Goal: Task Accomplishment & Management: Use online tool/utility

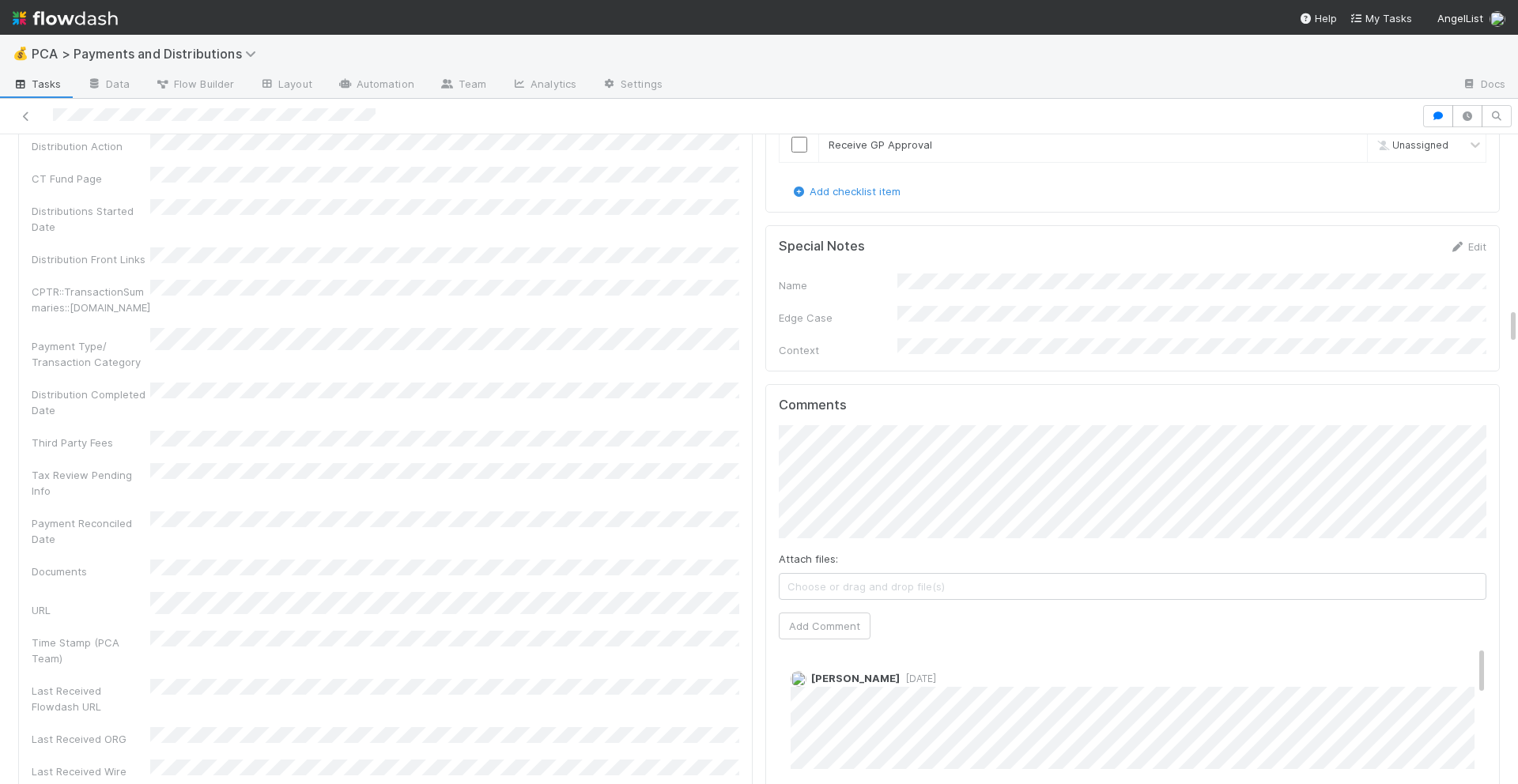
scroll to position [3023, 0]
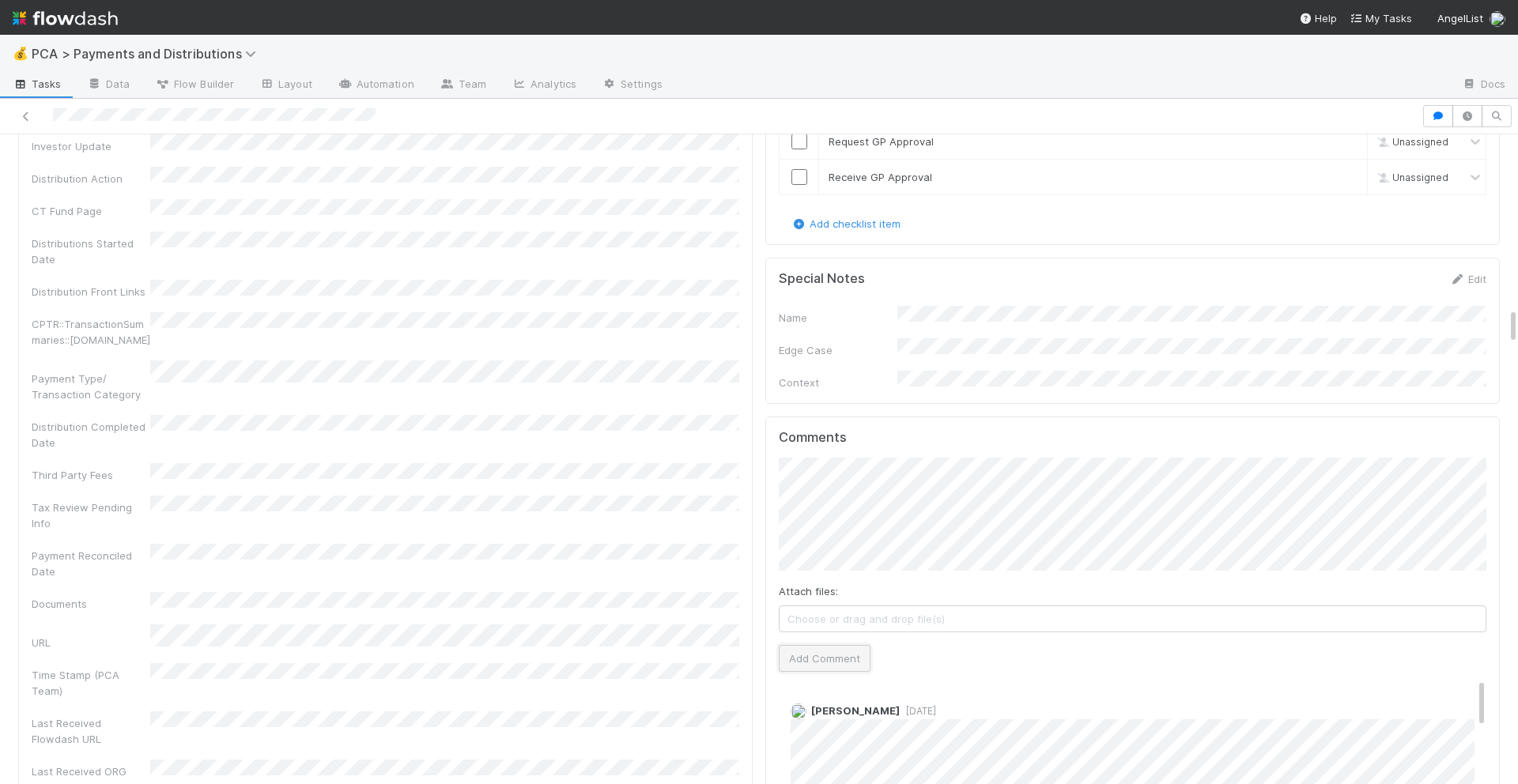
click at [804, 645] on button "Add Comment" at bounding box center [824, 658] width 91 height 27
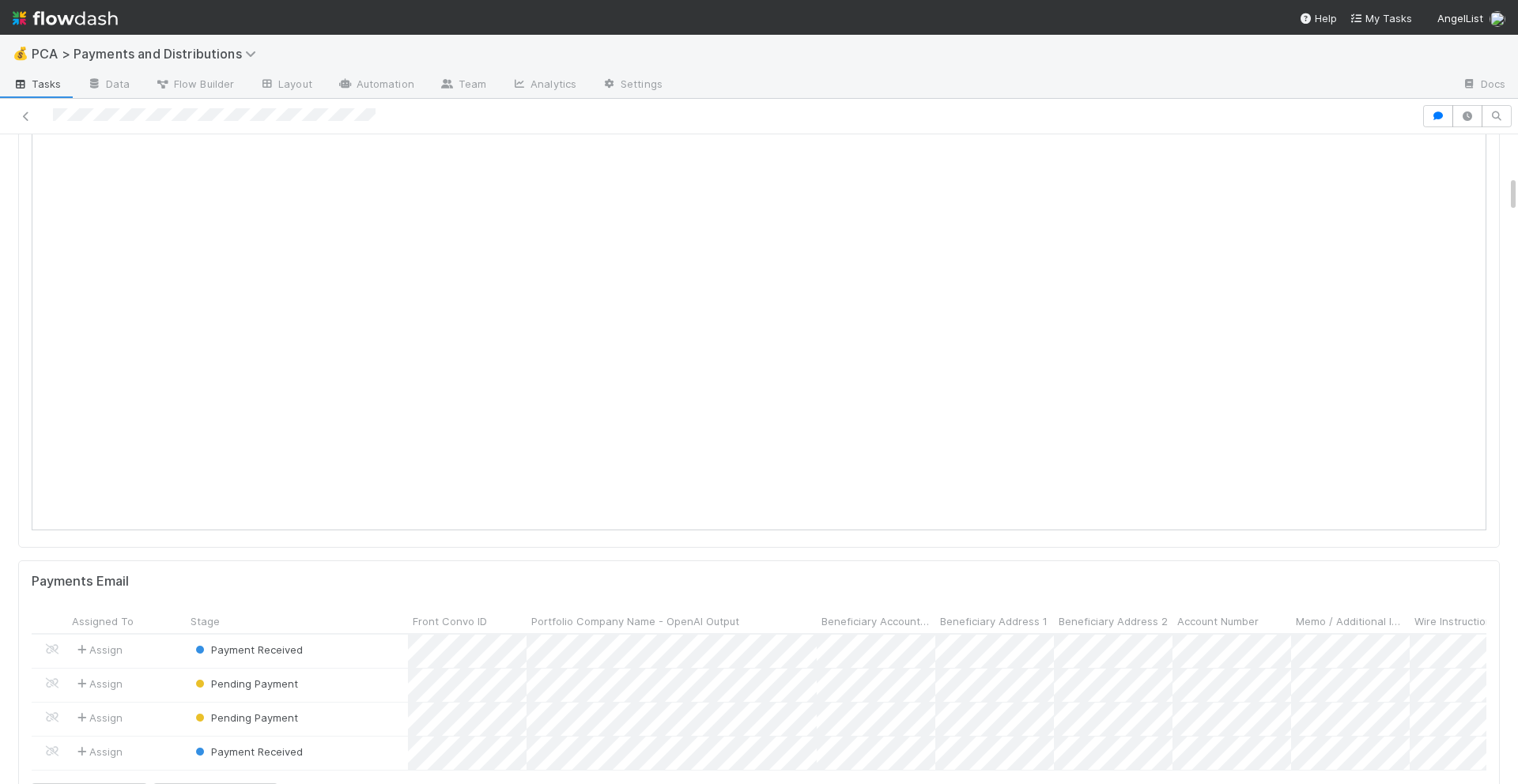
scroll to position [0, 0]
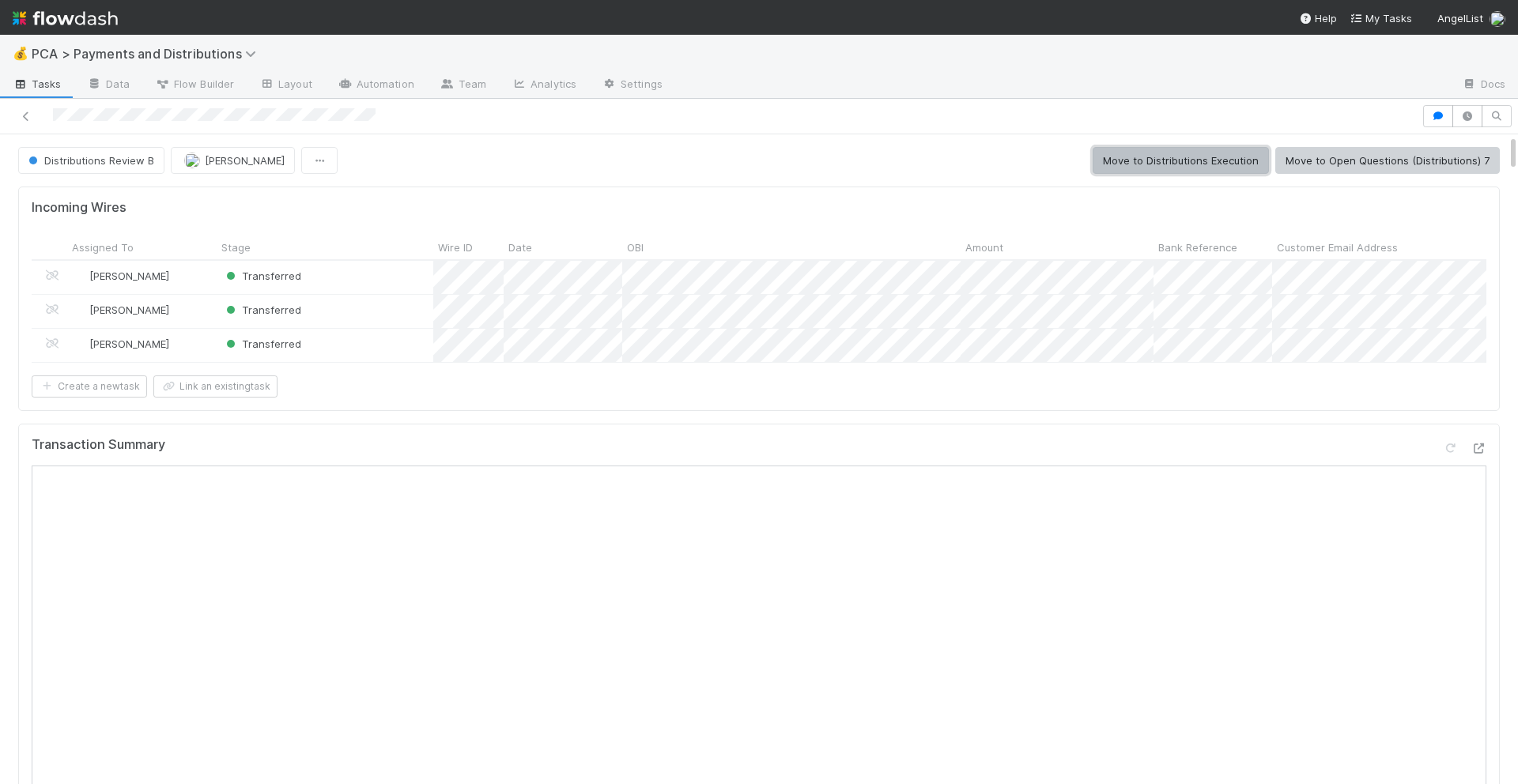
click at [1227, 165] on button "Move to Distributions Execution" at bounding box center [1181, 160] width 176 height 27
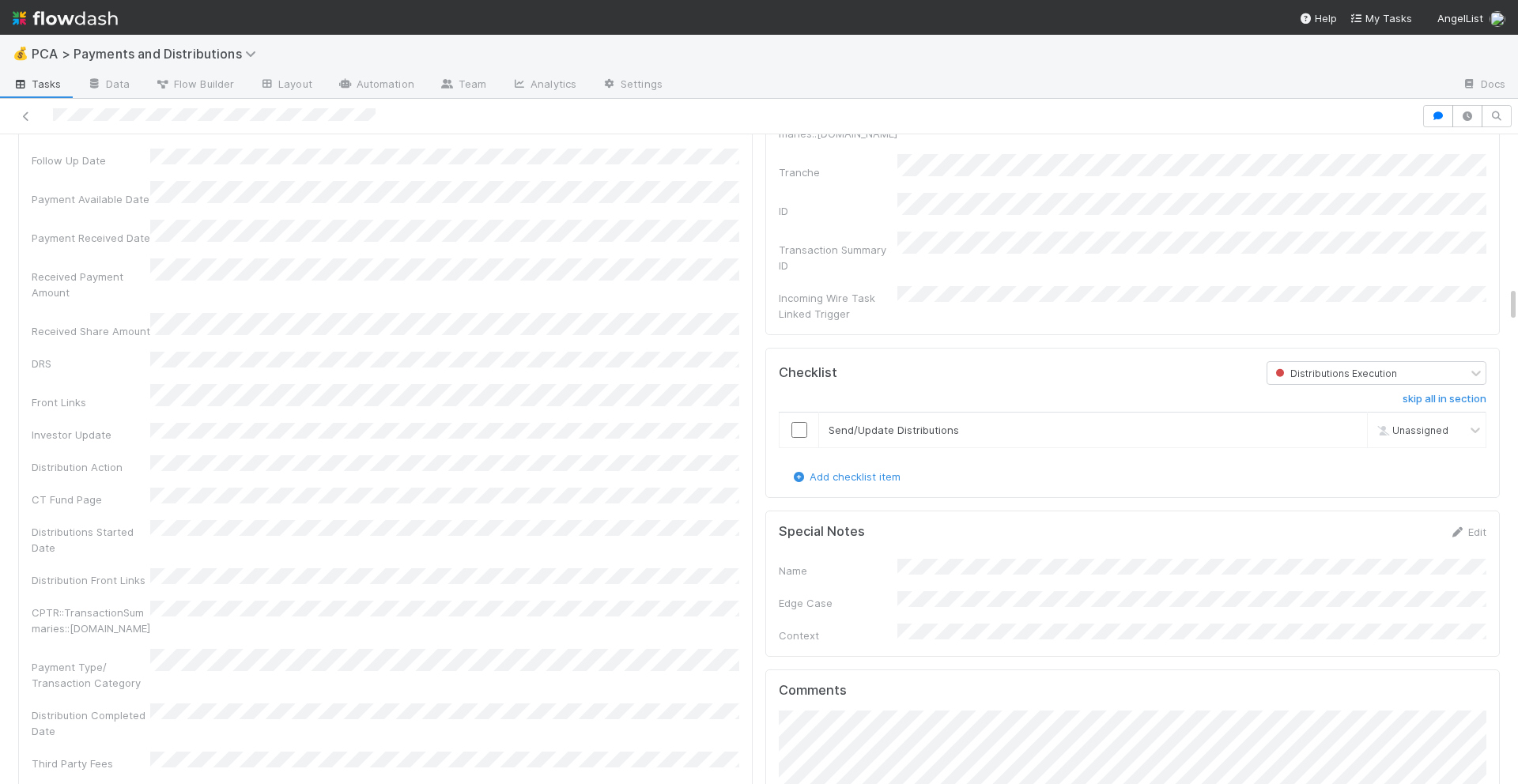
scroll to position [2798, 0]
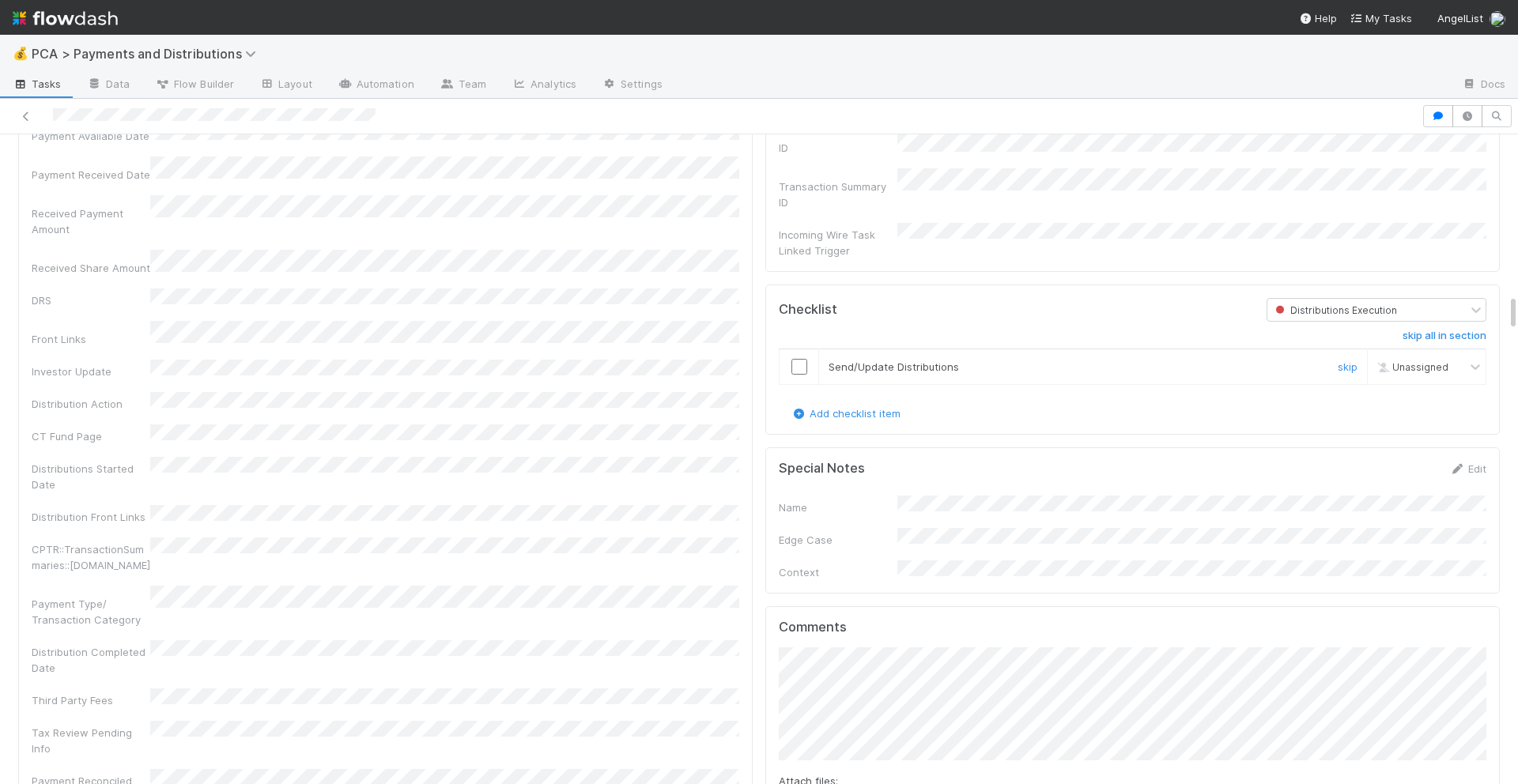
click at [795, 359] on input "checkbox" at bounding box center [799, 366] width 16 height 16
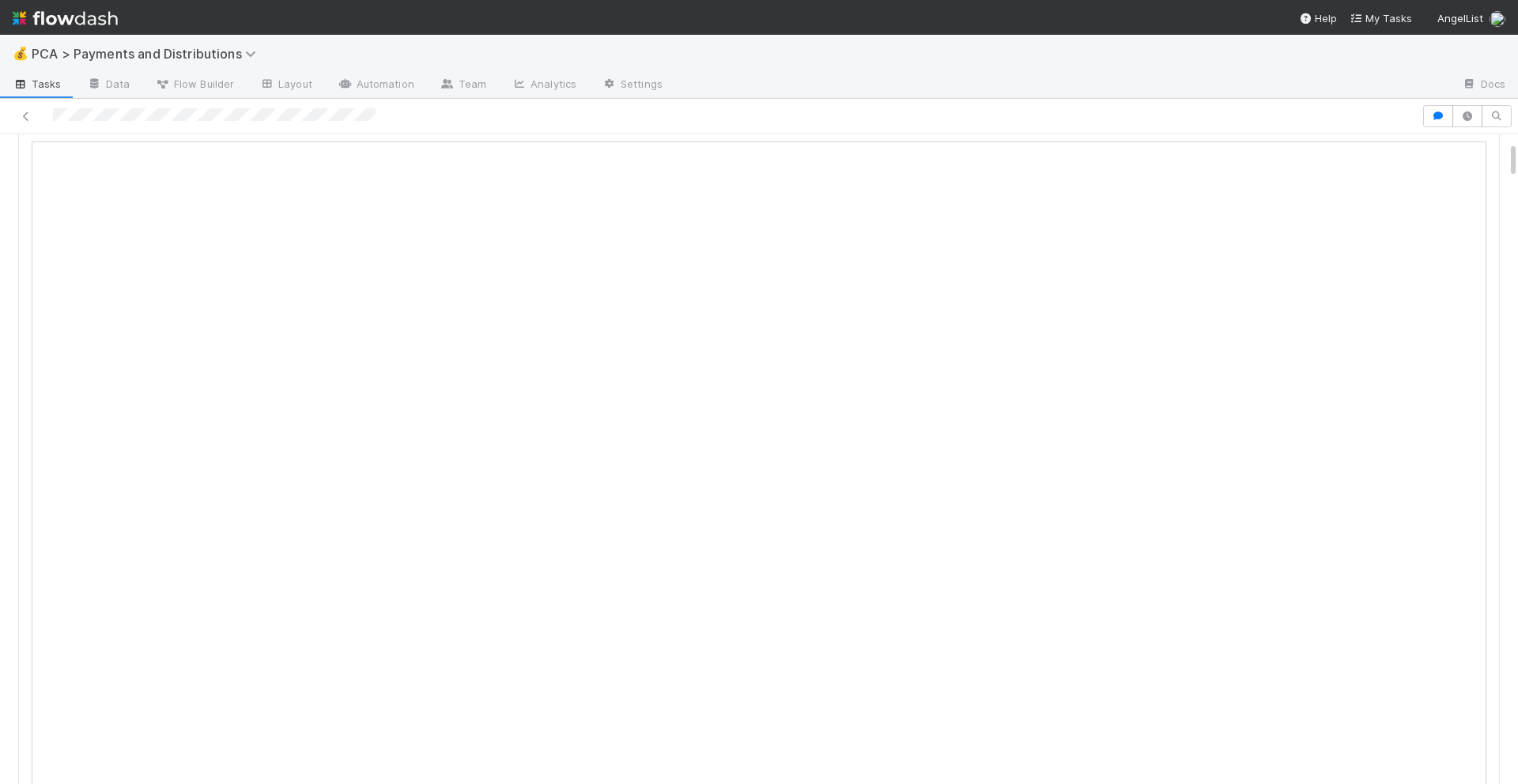
scroll to position [0, 0]
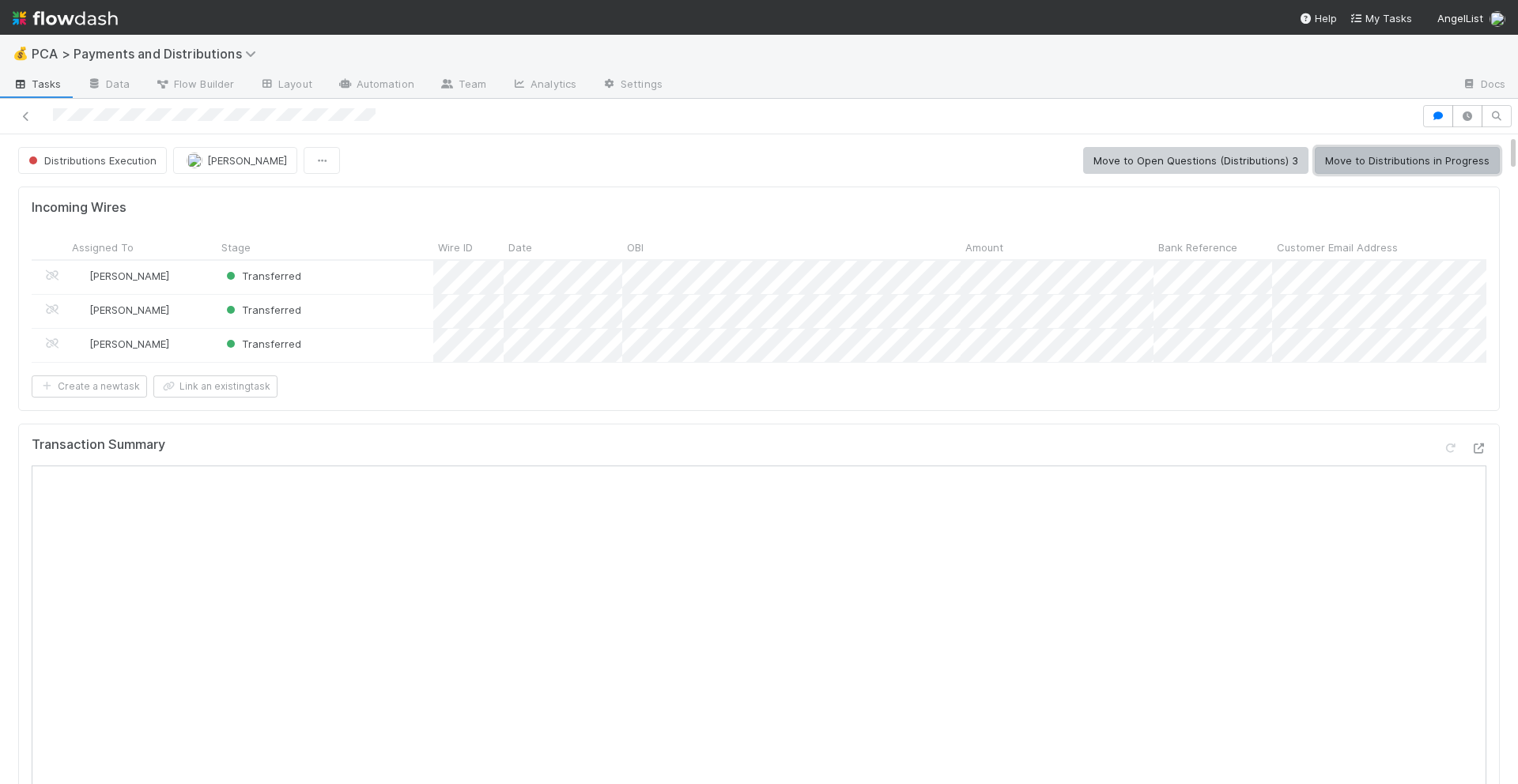
click at [1396, 170] on button "Move to Distributions in Progress" at bounding box center [1407, 160] width 185 height 27
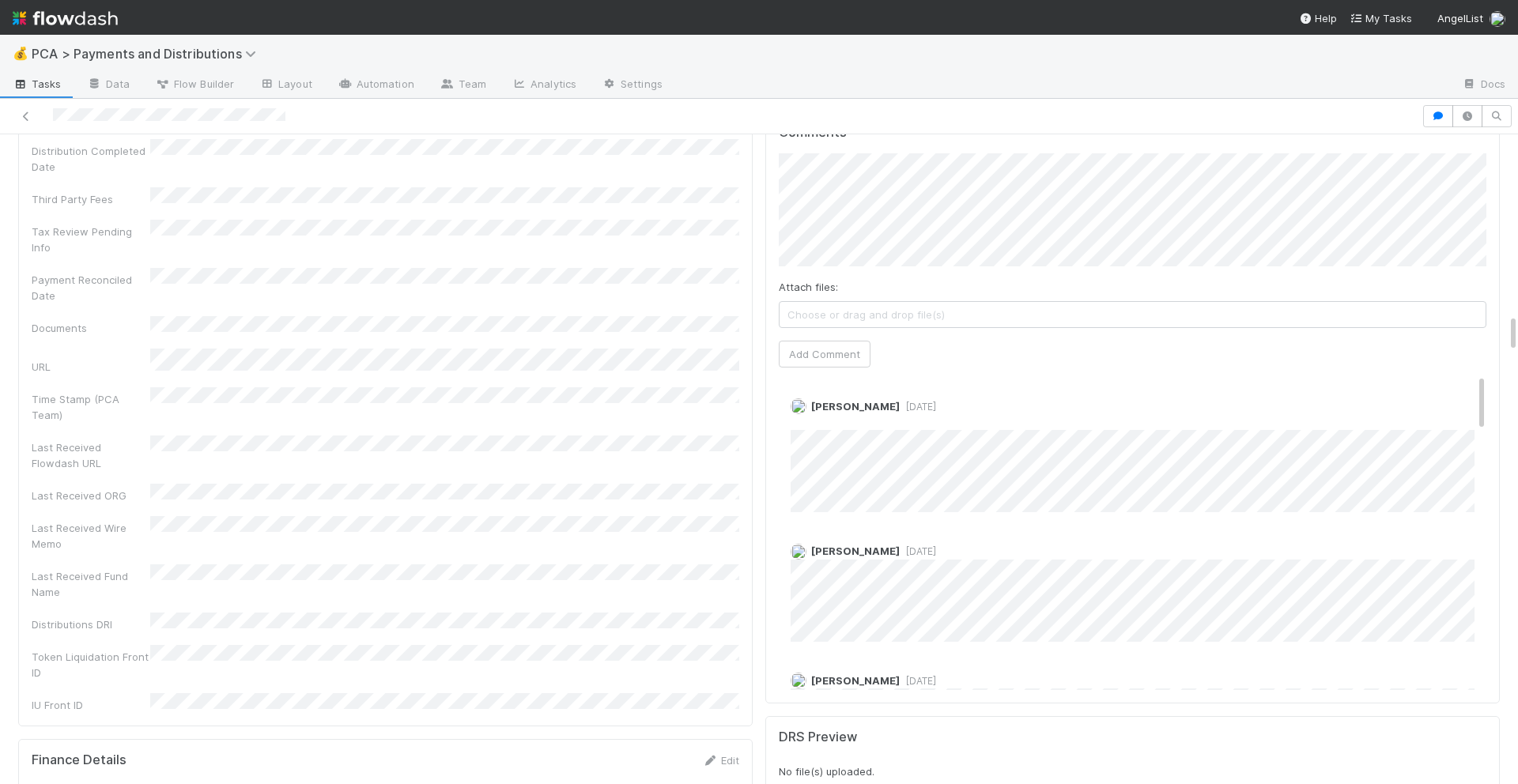
scroll to position [3095, 0]
click at [816, 411] on link "Edit" at bounding box center [813, 417] width 18 height 13
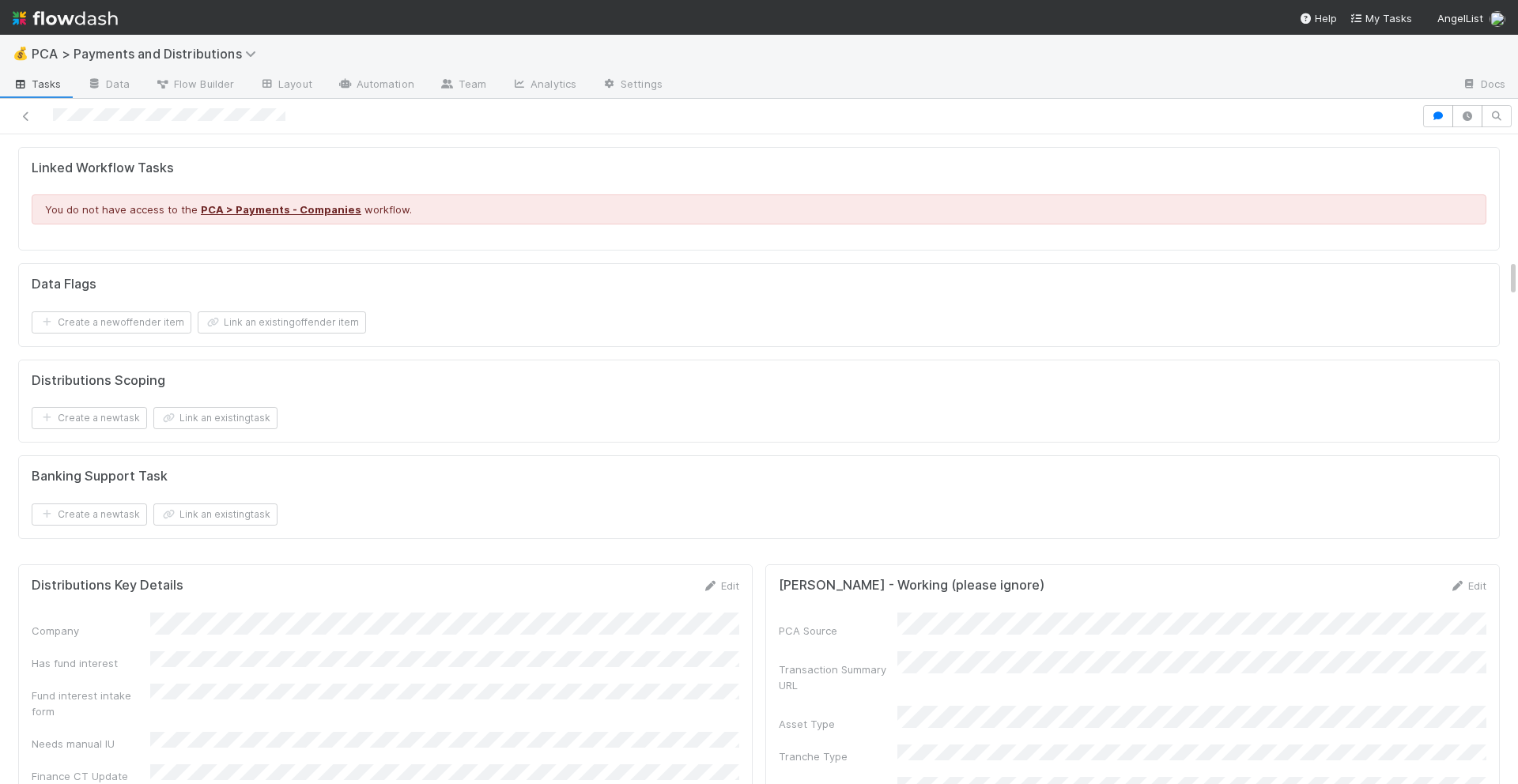
scroll to position [1625, 0]
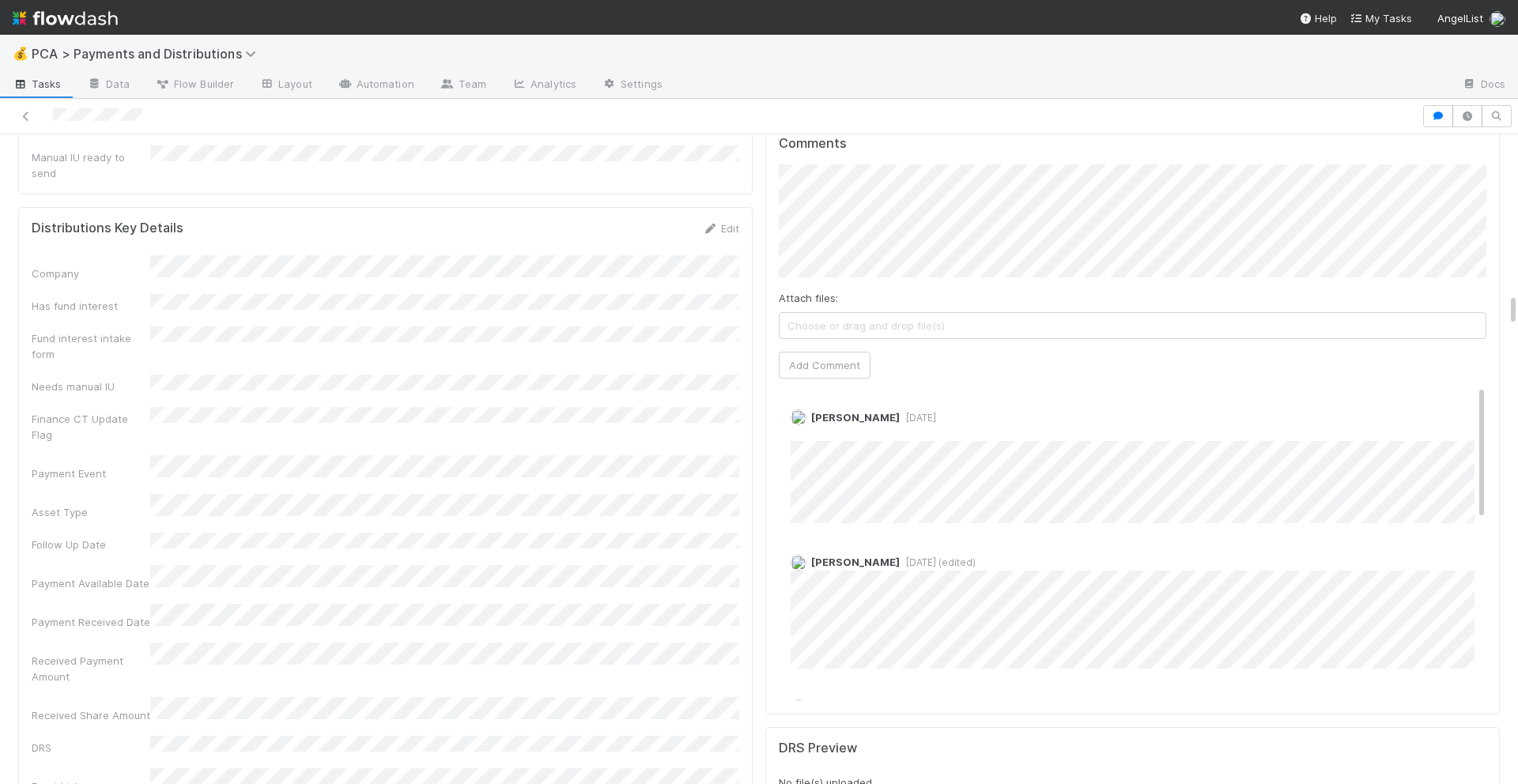
scroll to position [3014, 0]
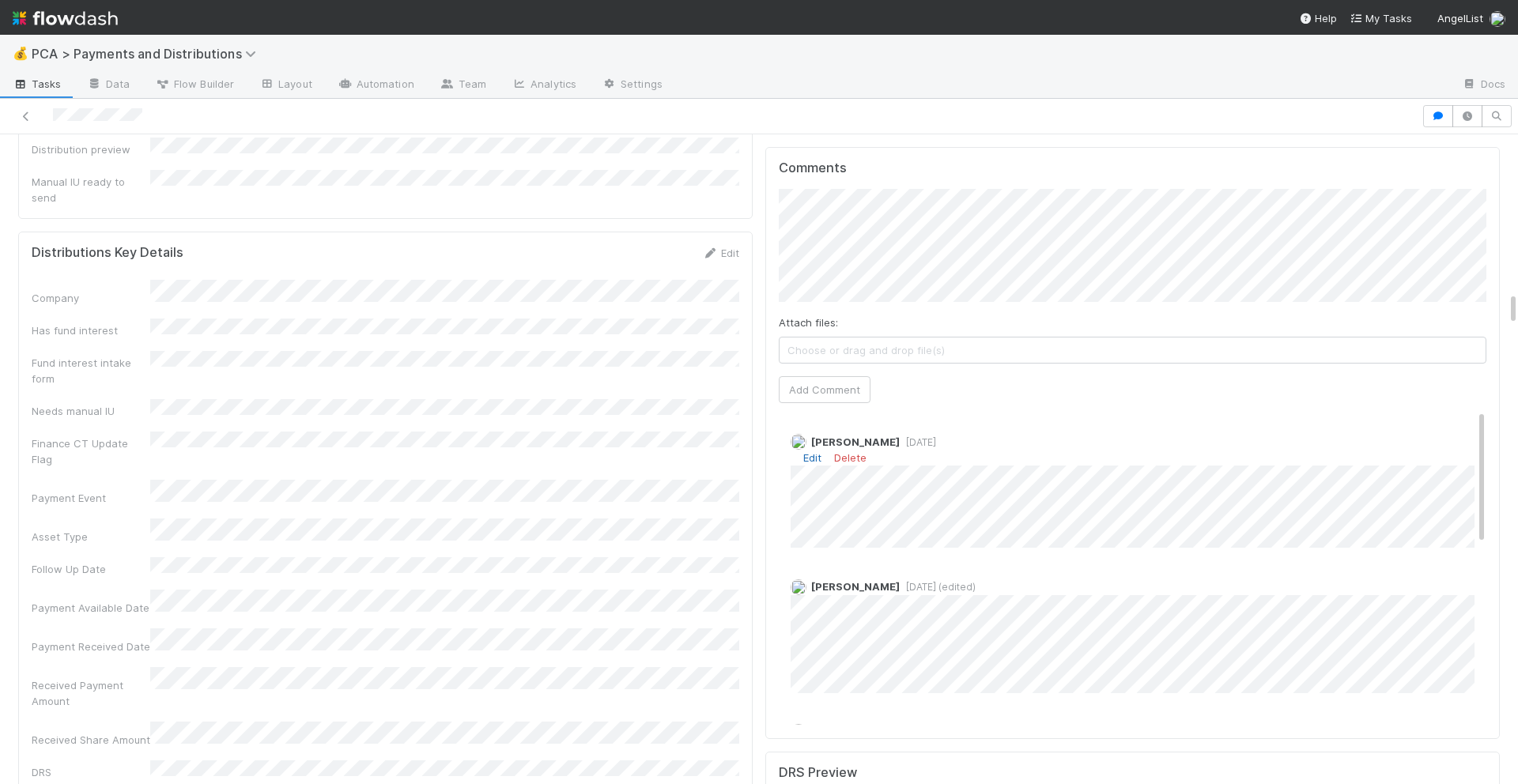
click at [817, 451] on link "Edit" at bounding box center [813, 457] width 18 height 13
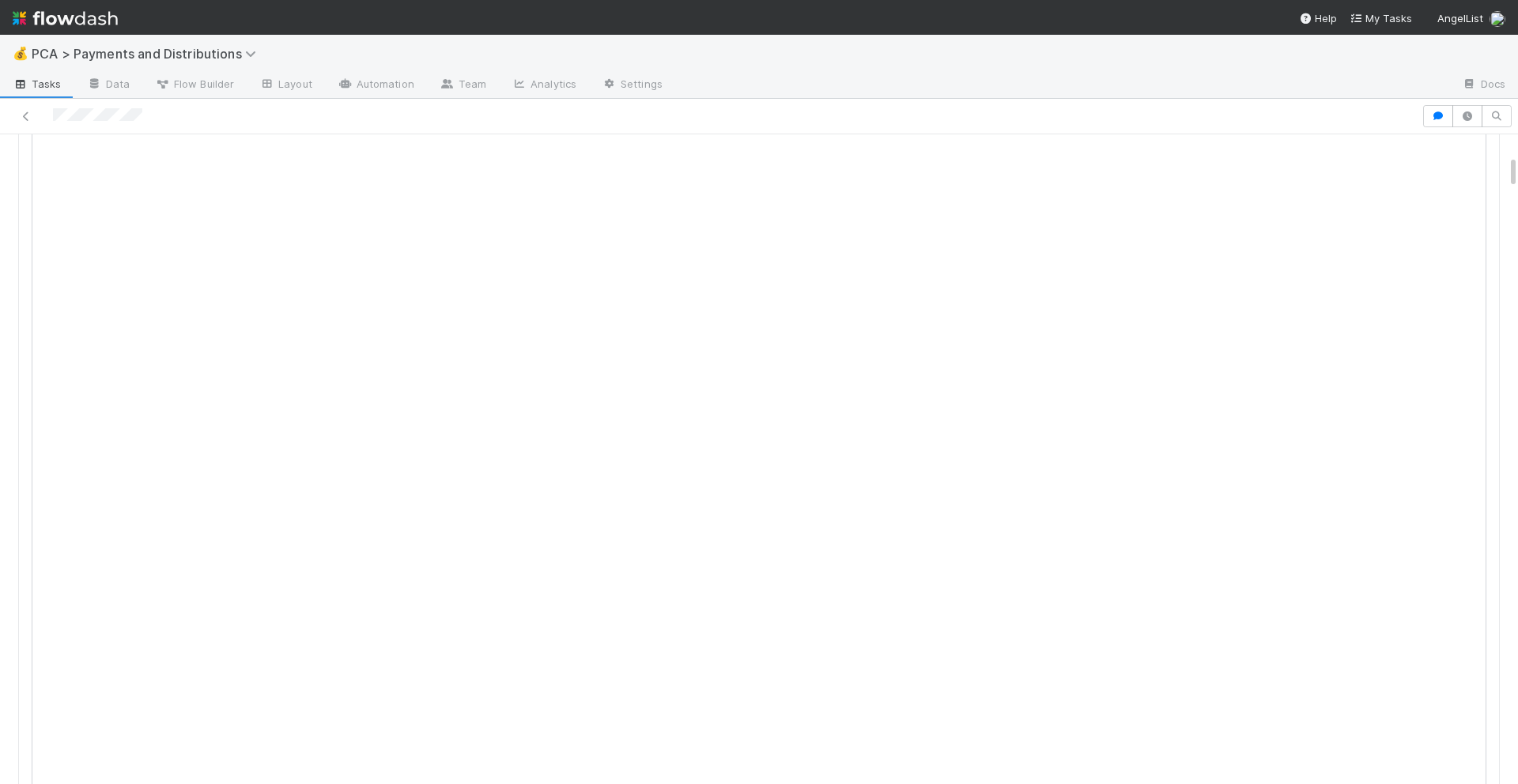
scroll to position [0, 0]
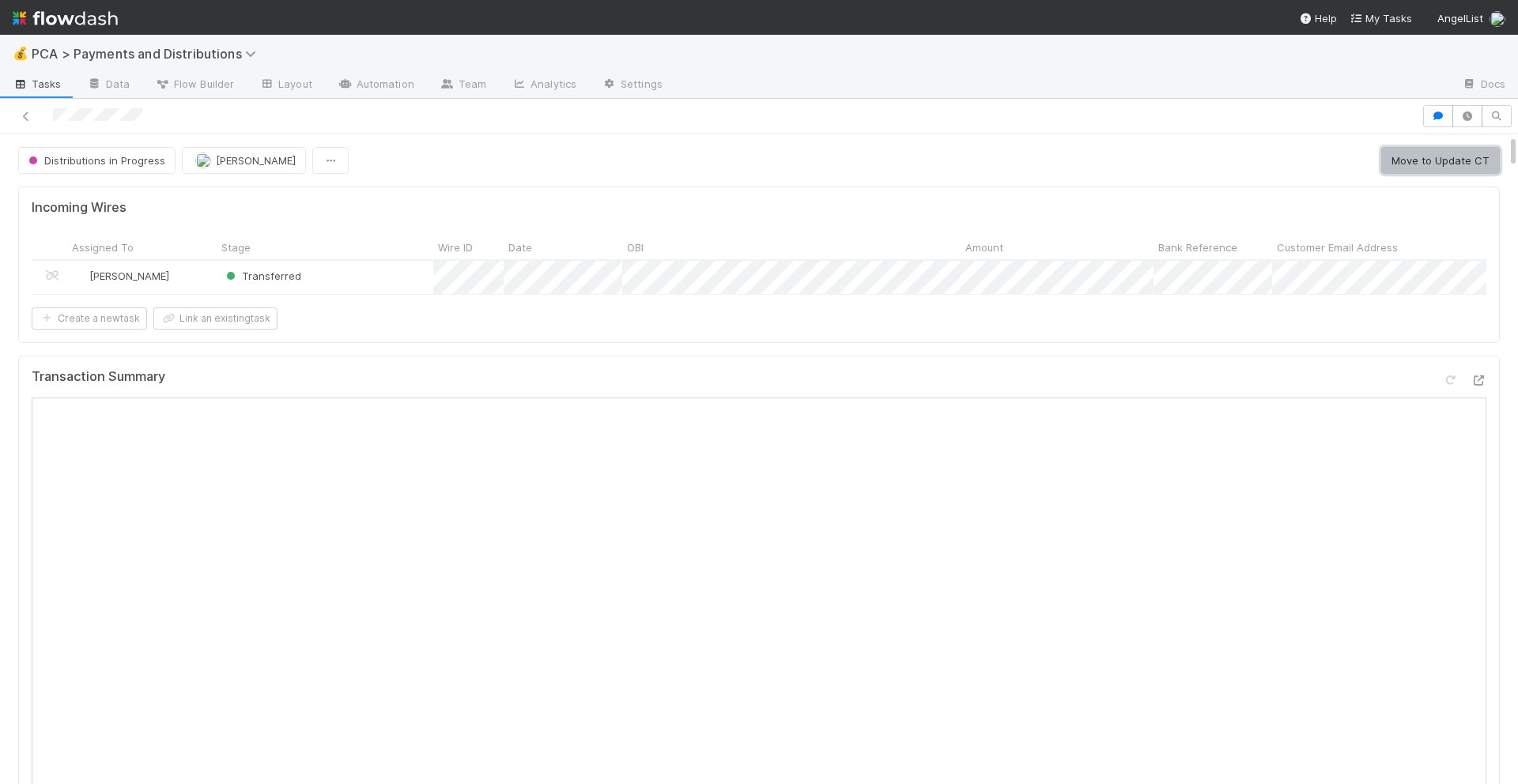
click at [1413, 164] on button "Move to Update CT" at bounding box center [1440, 160] width 118 height 27
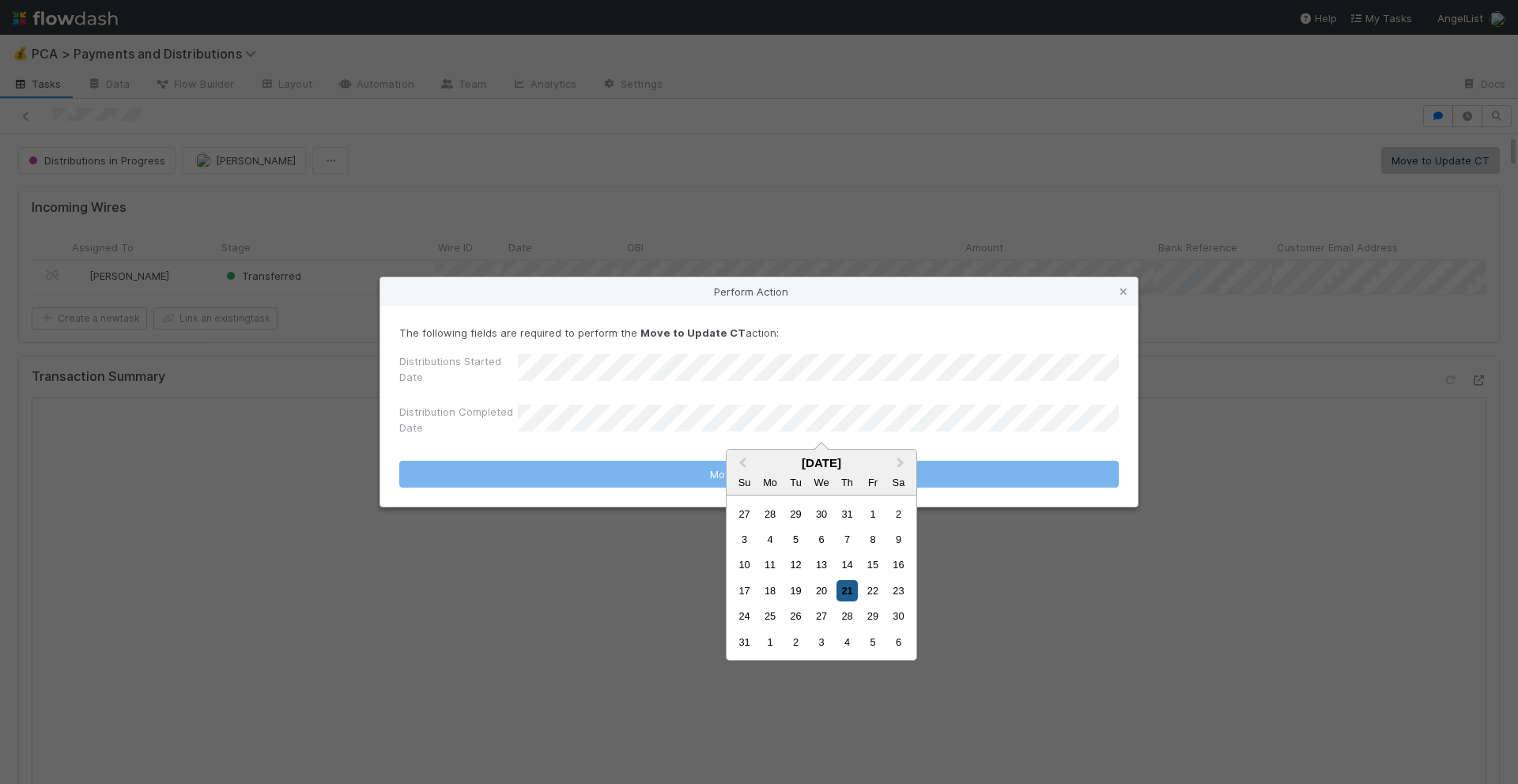
click at [851, 589] on div "21" at bounding box center [846, 590] width 21 height 21
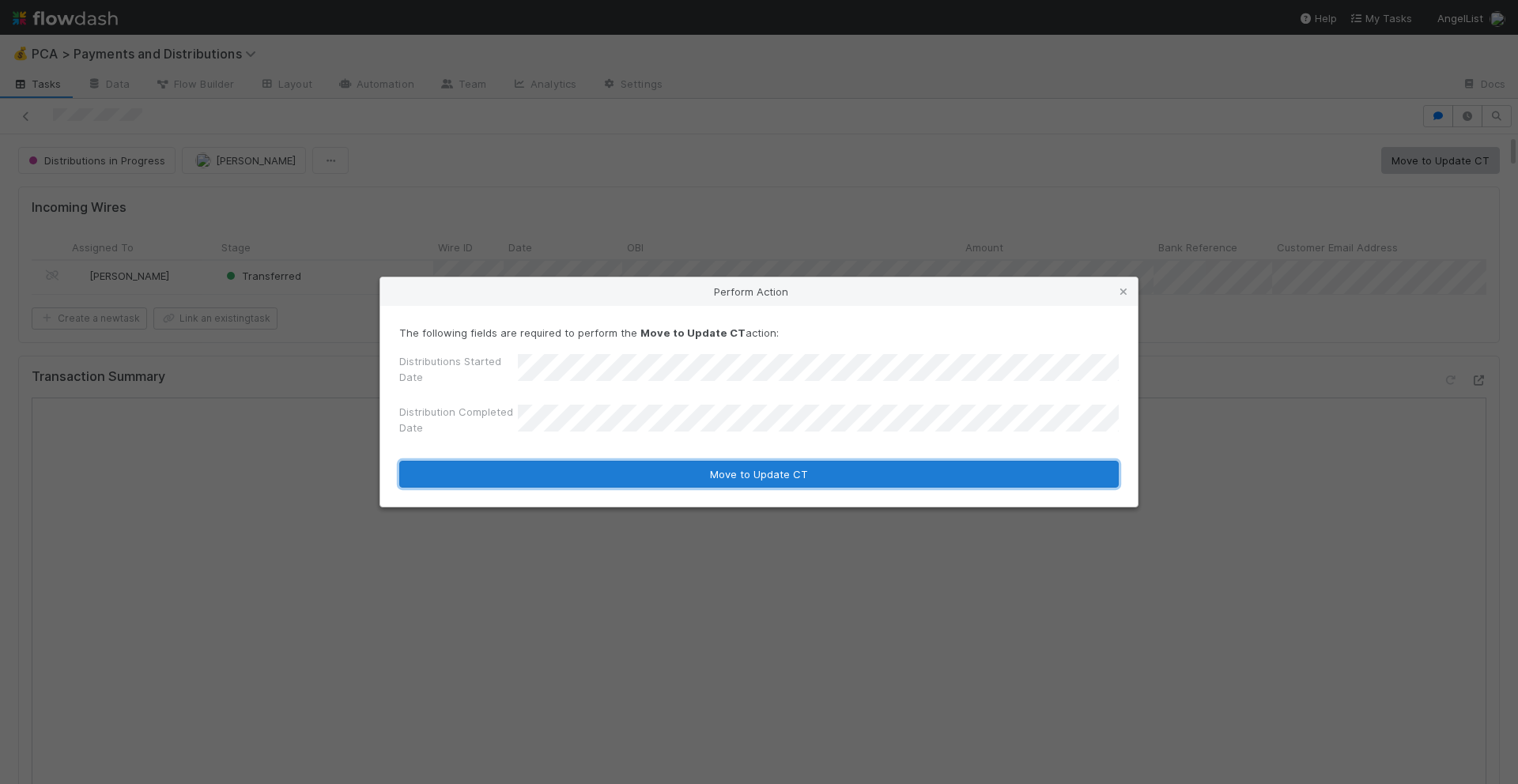
click at [818, 480] on button "Move to Update CT" at bounding box center [759, 475] width 720 height 27
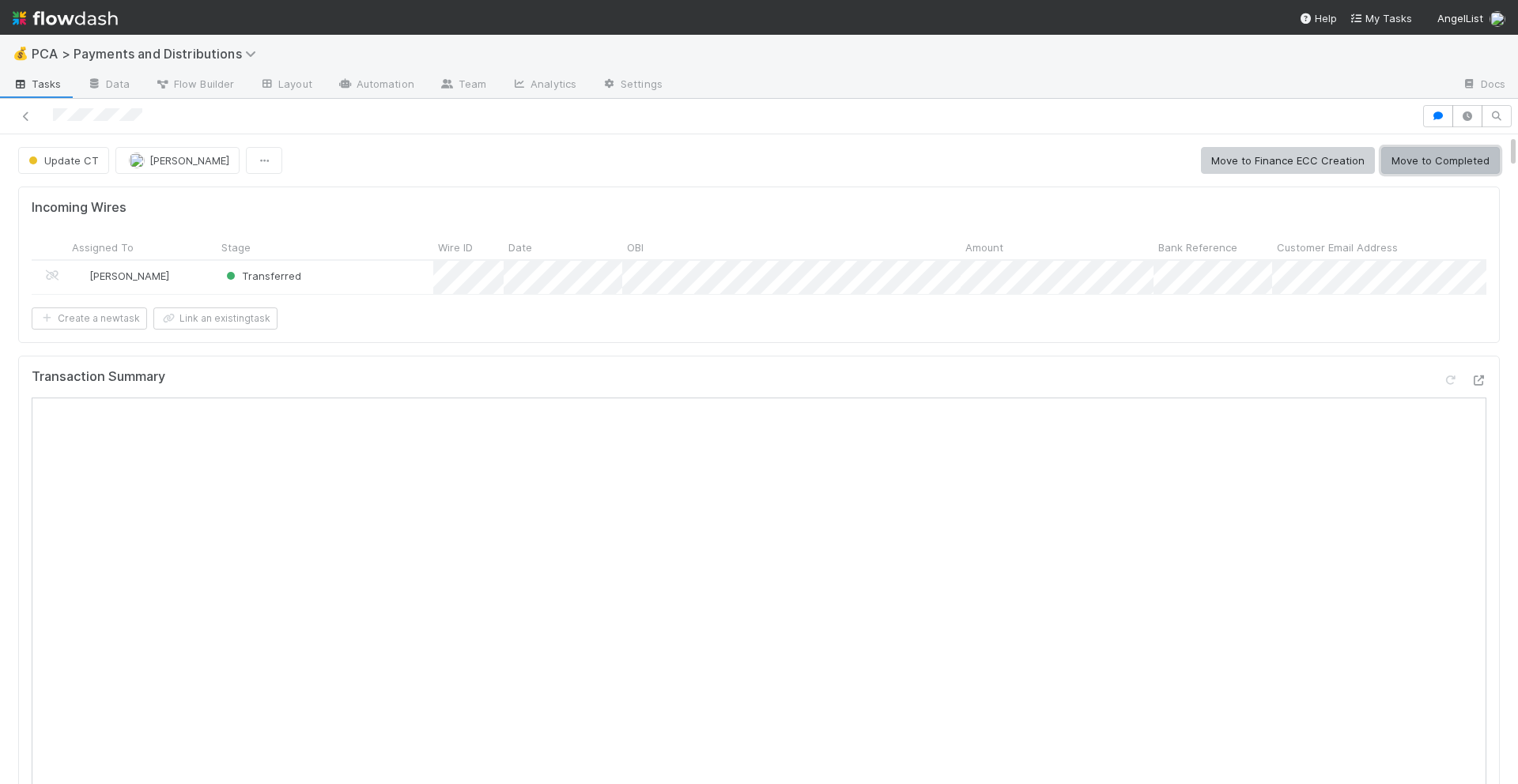
click at [1417, 158] on button "Move to Completed" at bounding box center [1440, 160] width 118 height 27
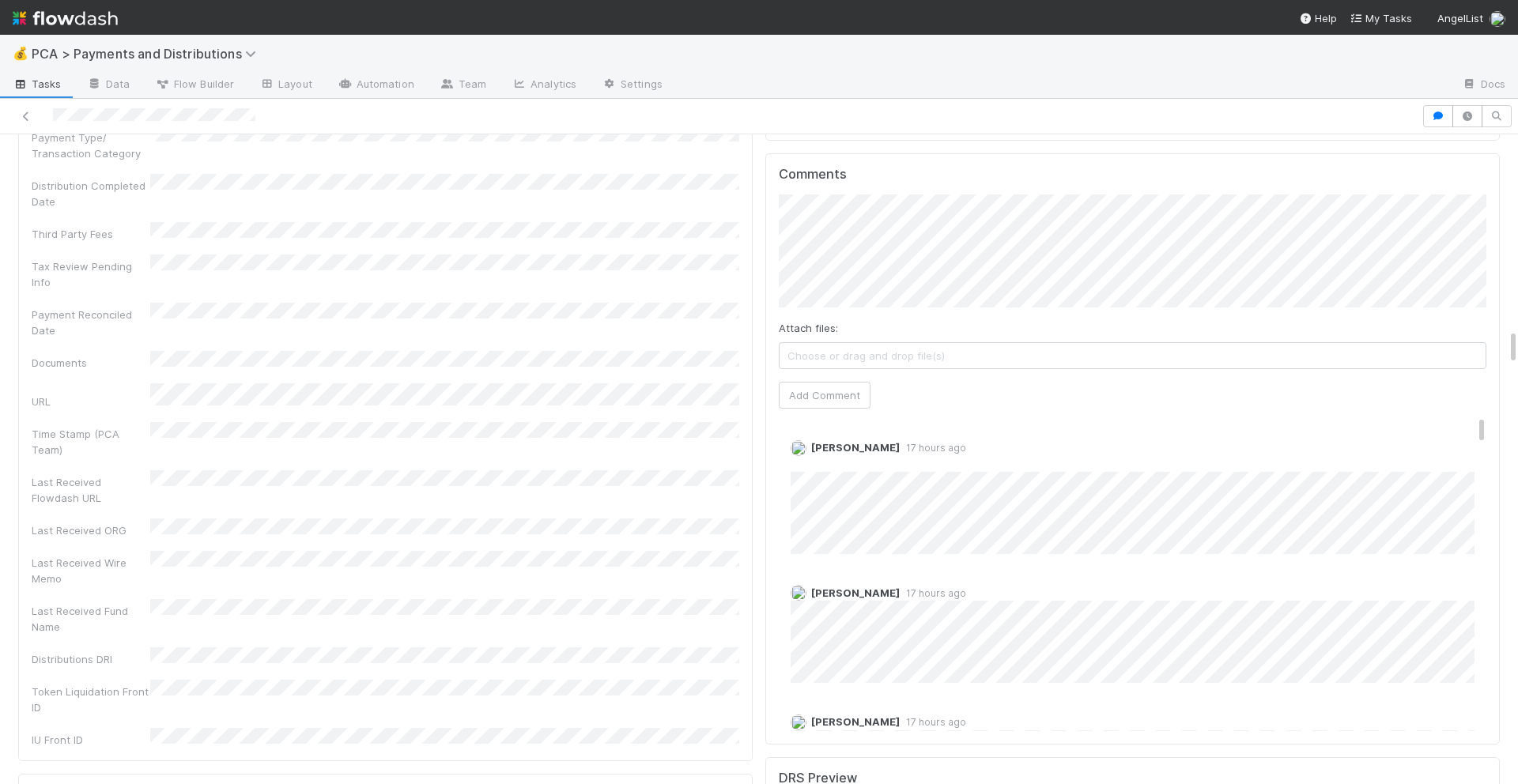
scroll to position [3642, 0]
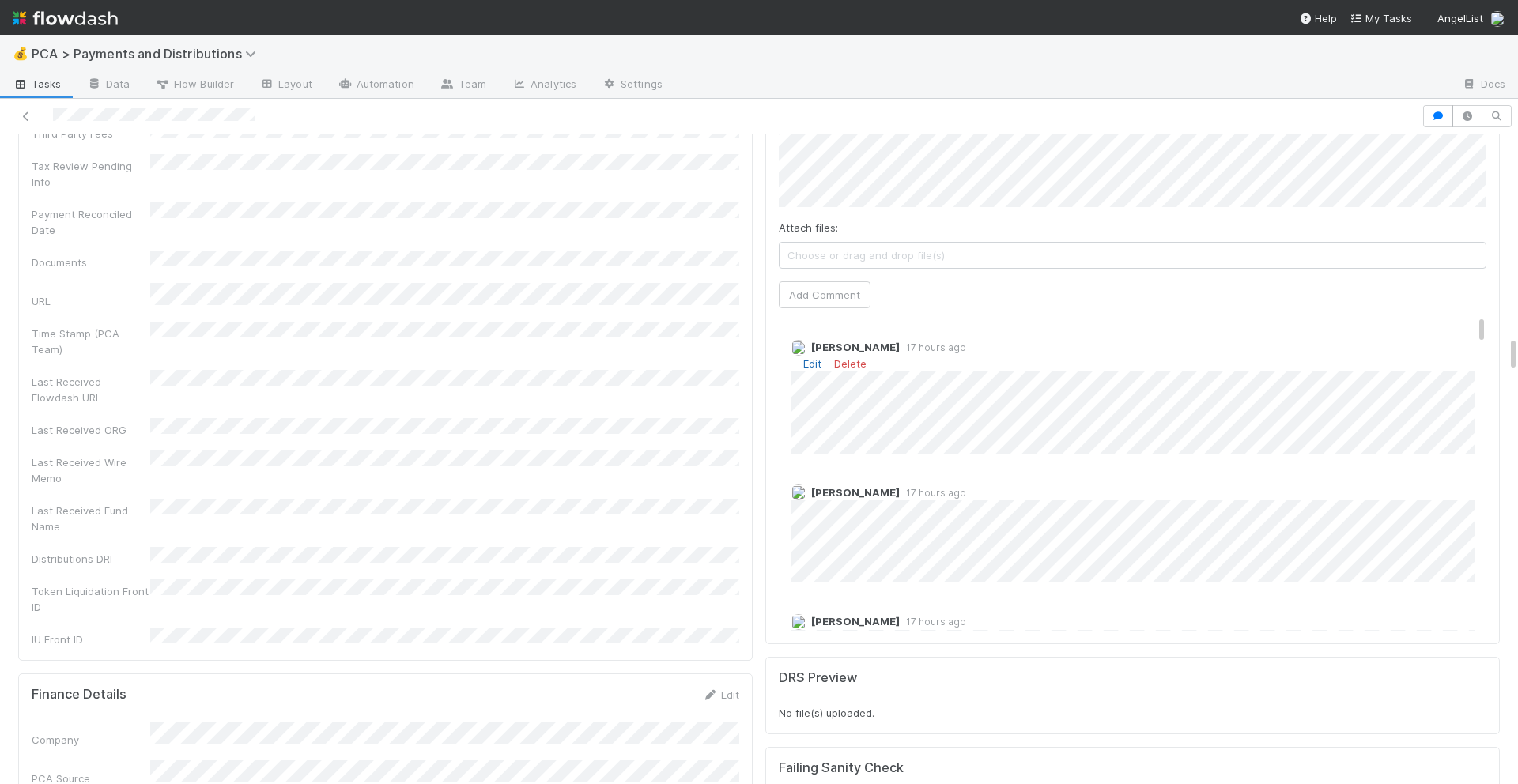
click at [808, 357] on link "Edit" at bounding box center [813, 363] width 18 height 13
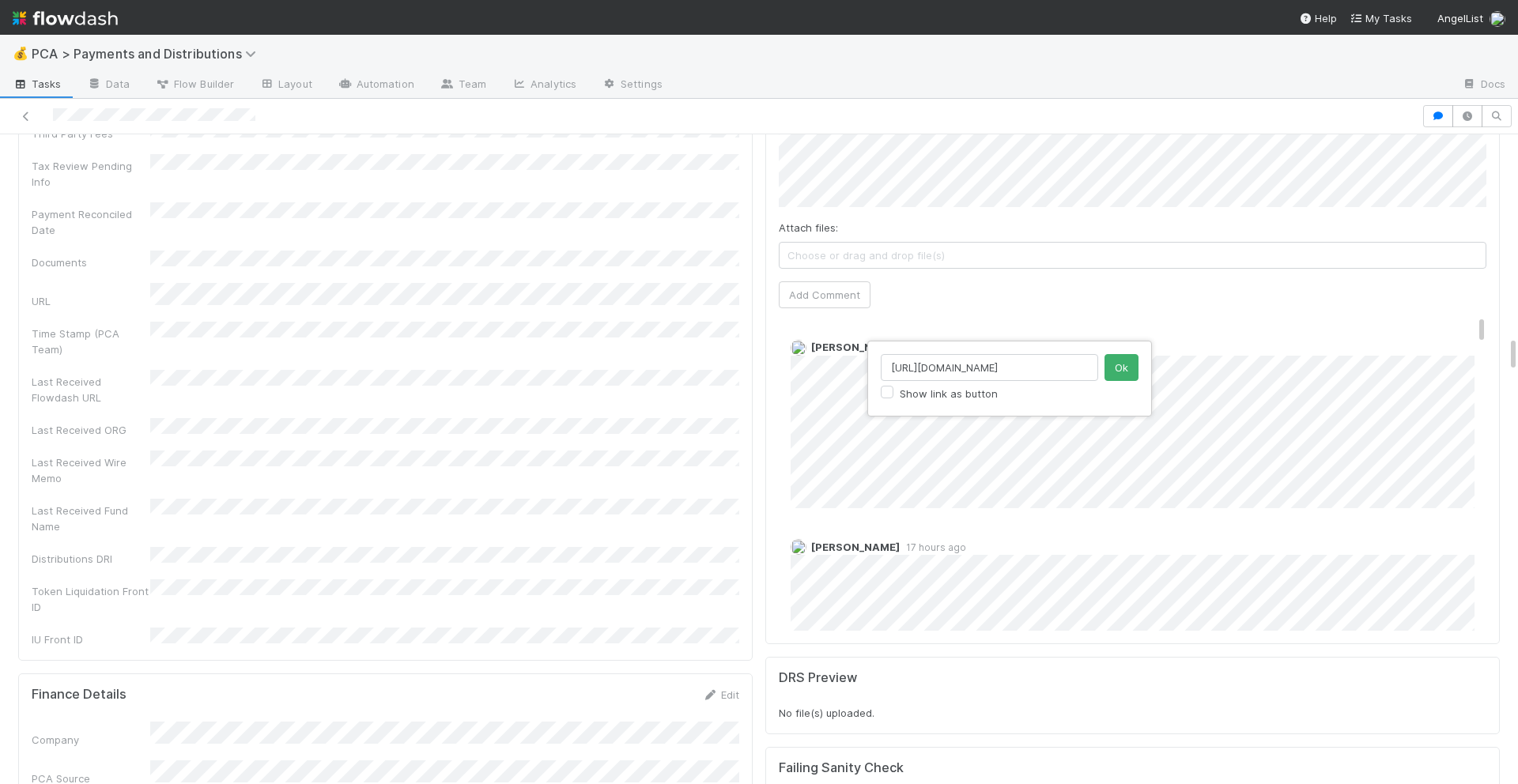
scroll to position [0, 154]
type input "https://flowdash.internal.angellist.com/workflows/jWaIEG/tasks/D7sKQP"
click at [1135, 368] on button "Ok" at bounding box center [1121, 367] width 34 height 27
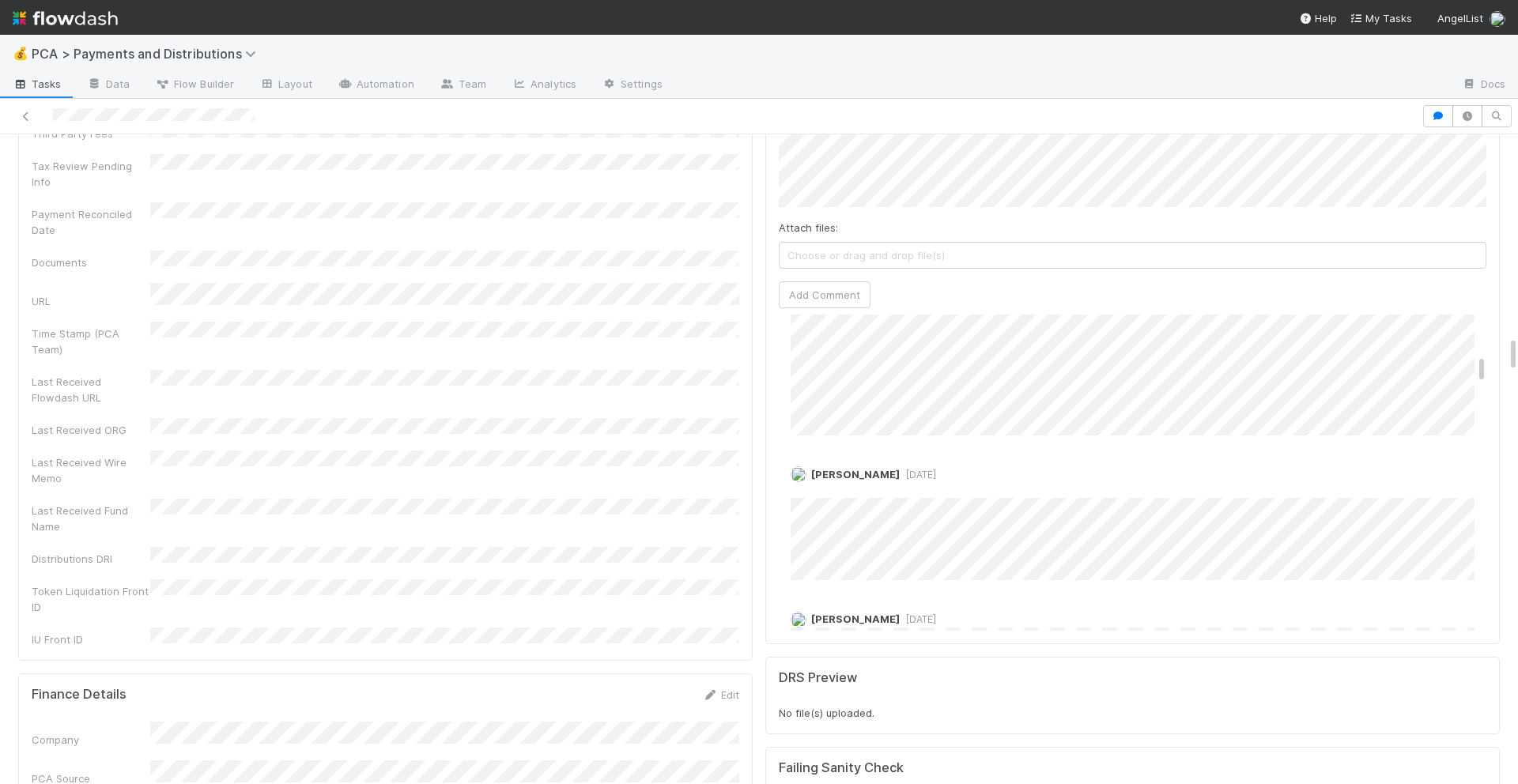
scroll to position [469, 0]
click at [815, 481] on link "Edit" at bounding box center [813, 487] width 18 height 13
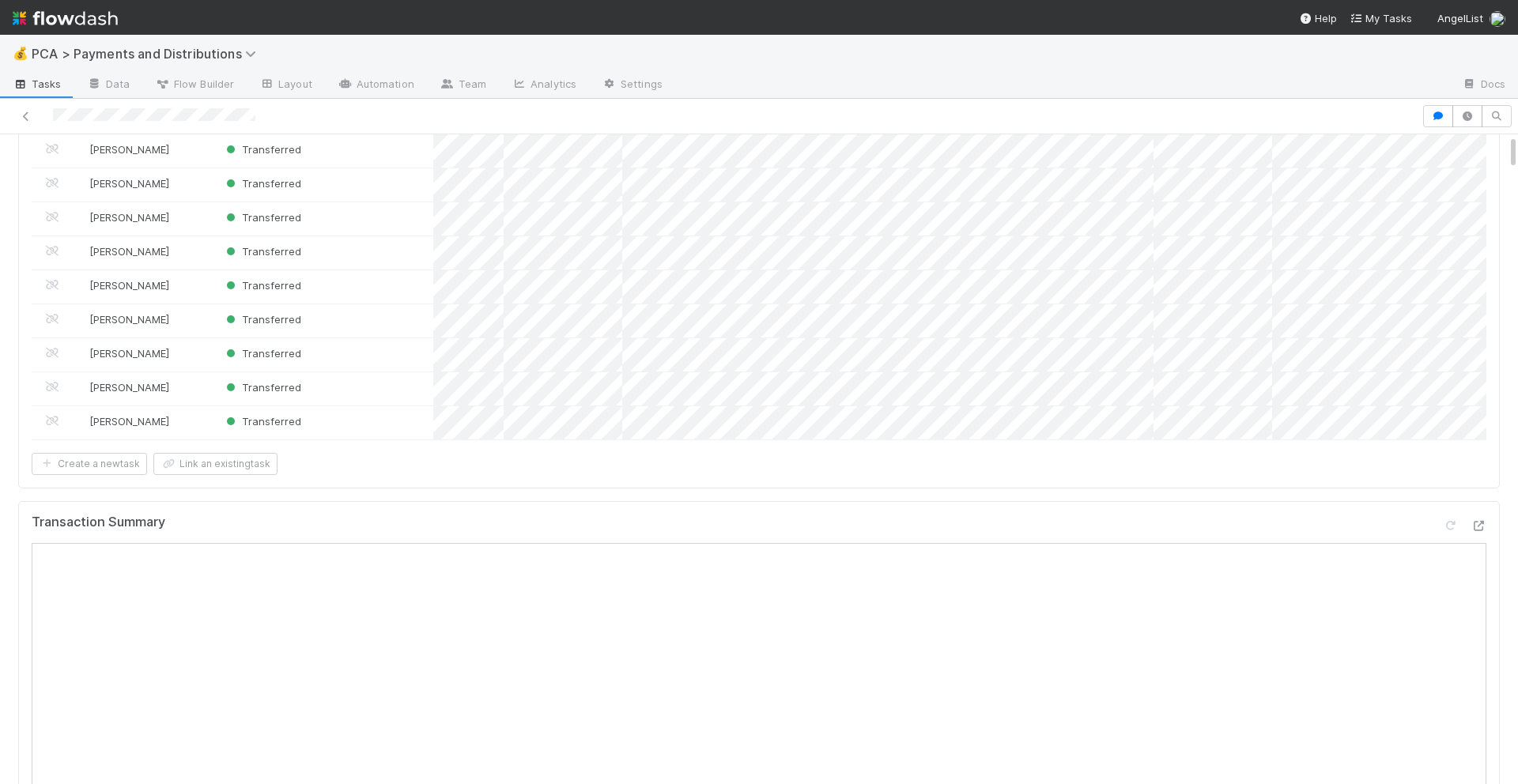
scroll to position [0, 0]
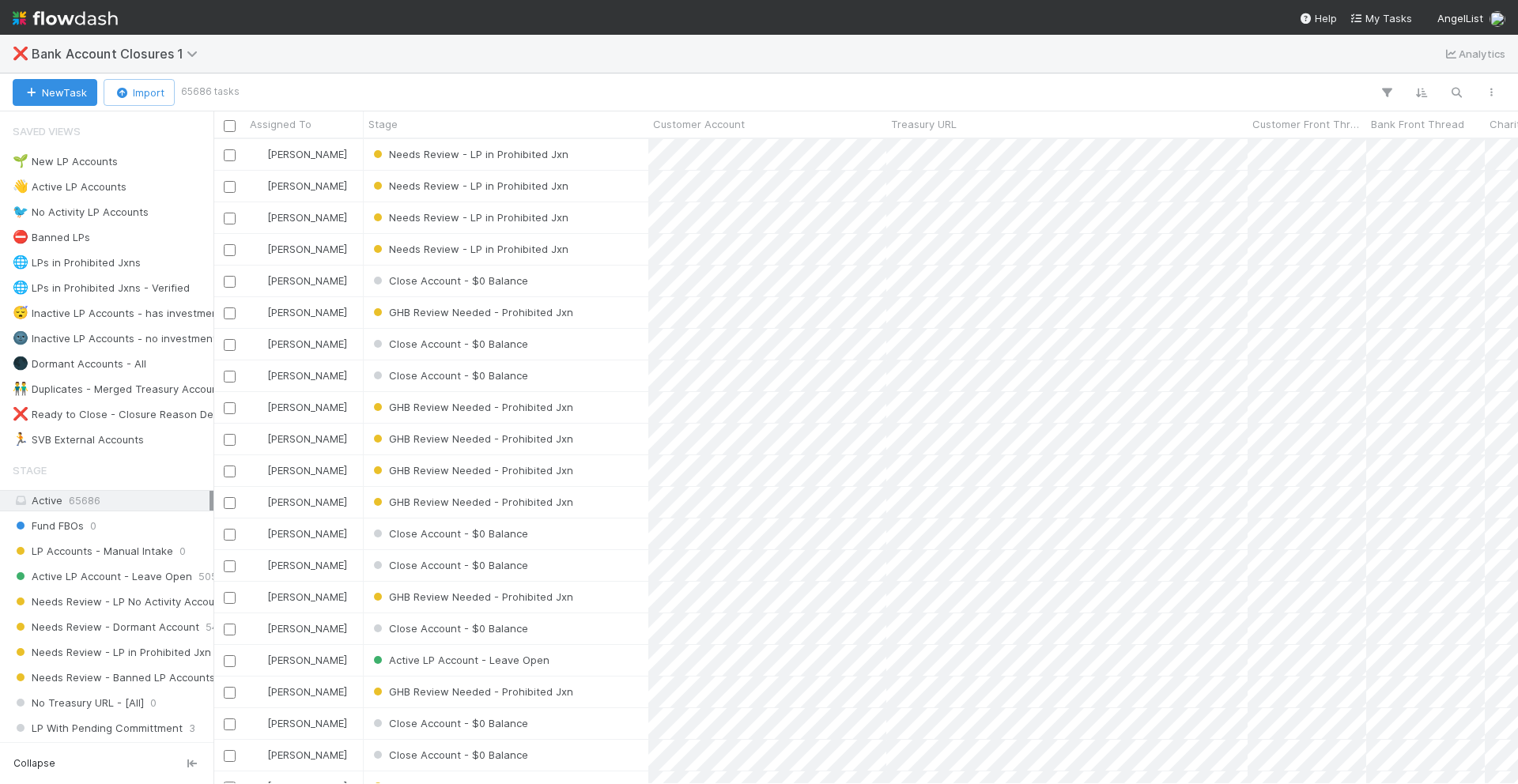
scroll to position [645, 1305]
click at [1454, 88] on icon "button" at bounding box center [1456, 92] width 16 height 14
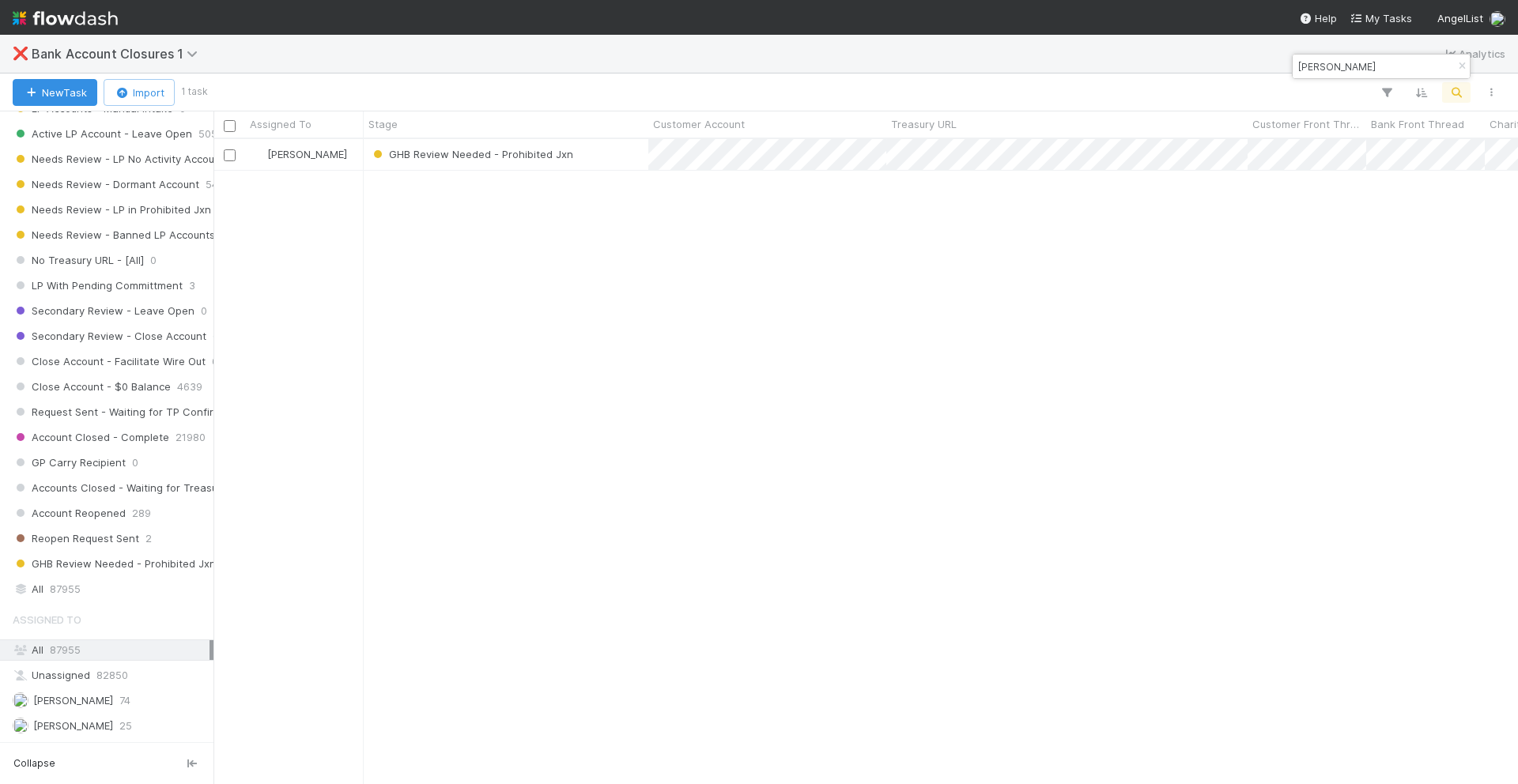
type input "Albert Kashipov"
click at [54, 651] on span "87955" at bounding box center [65, 649] width 31 height 13
click at [73, 580] on span "87955" at bounding box center [65, 589] width 31 height 20
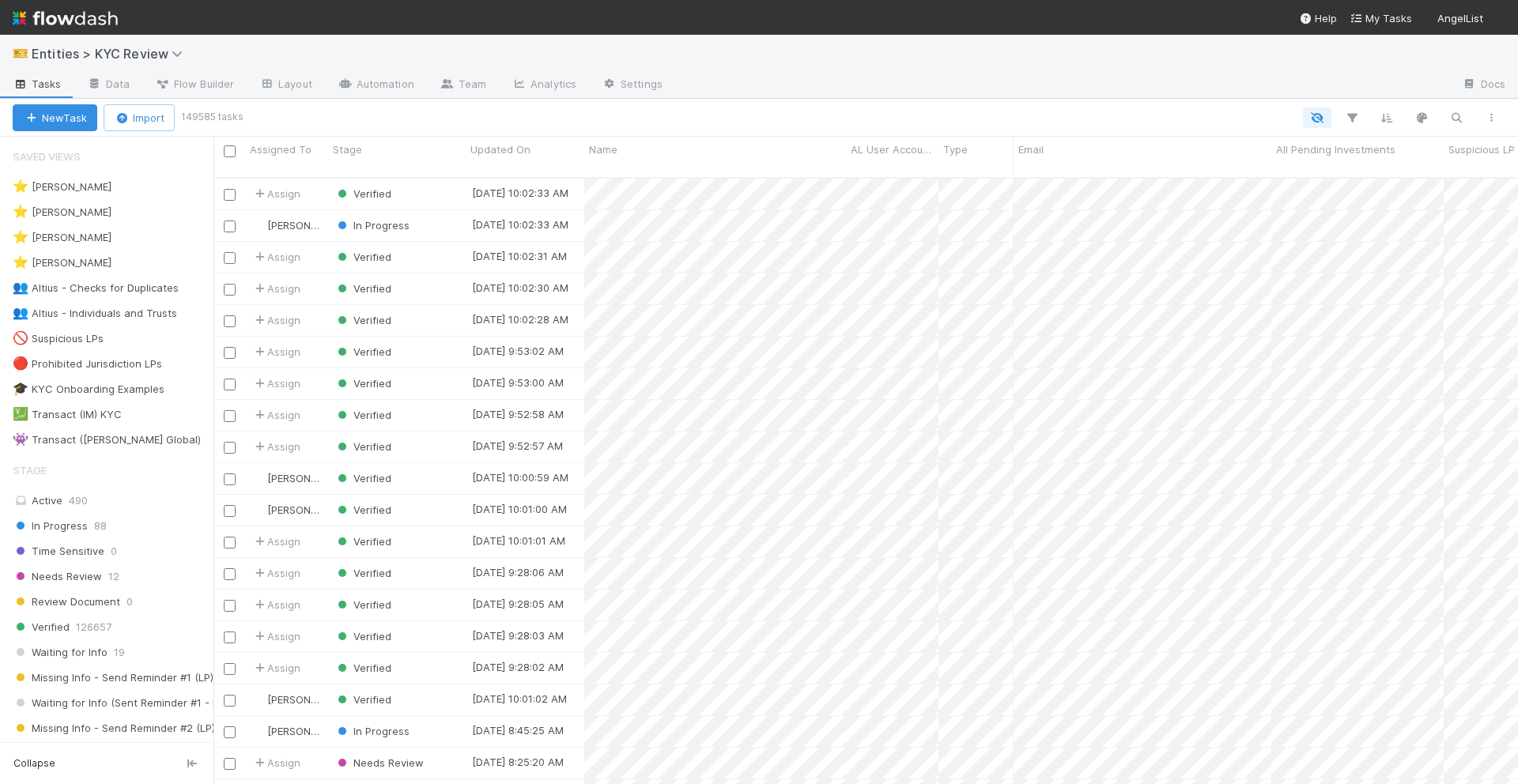
scroll to position [620, 1305]
click at [1454, 111] on icon "button" at bounding box center [1456, 117] width 16 height 14
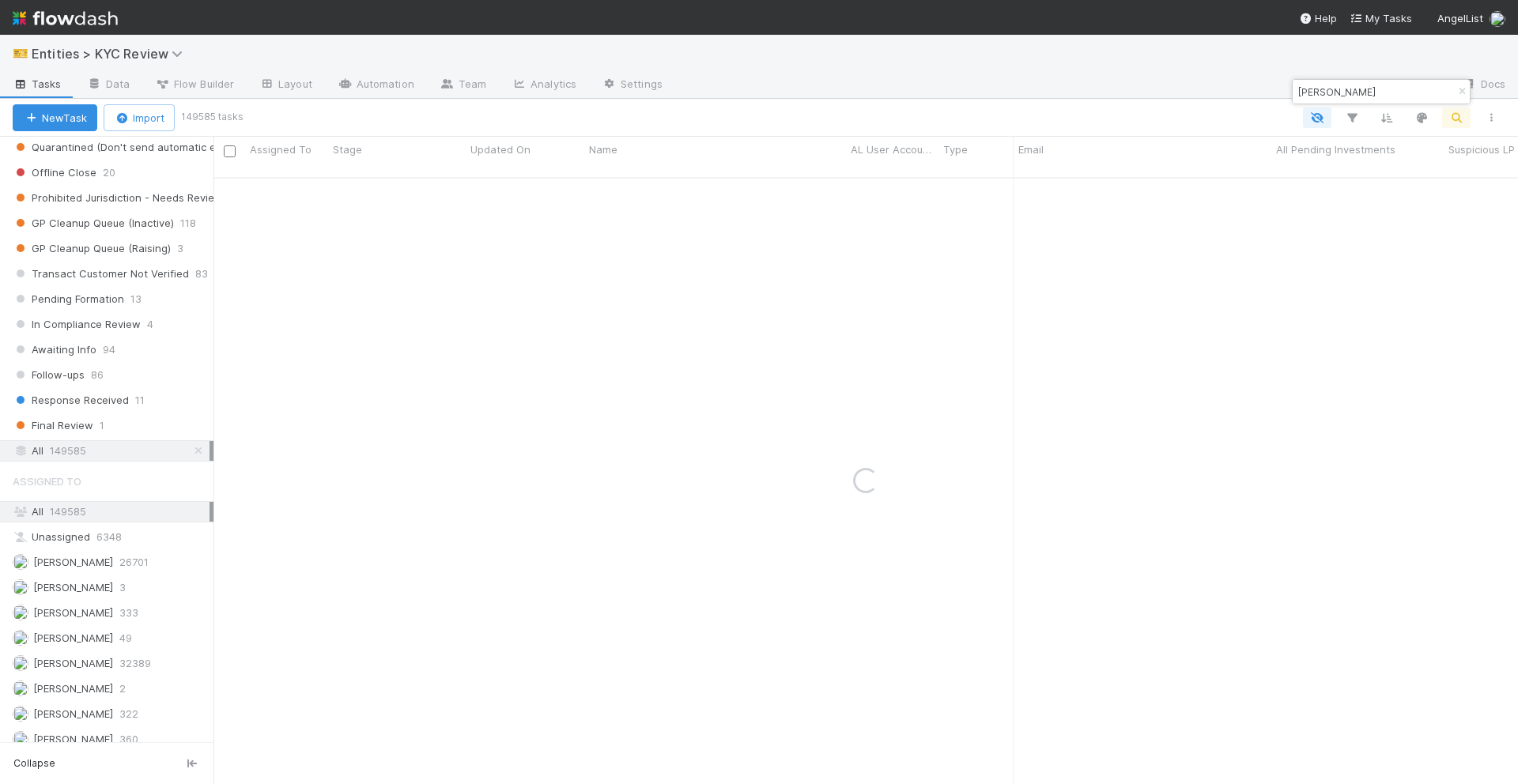
scroll to position [1012, 0]
type input "[PERSON_NAME]"
click at [48, 454] on div "All 149585" at bounding box center [111, 450] width 197 height 20
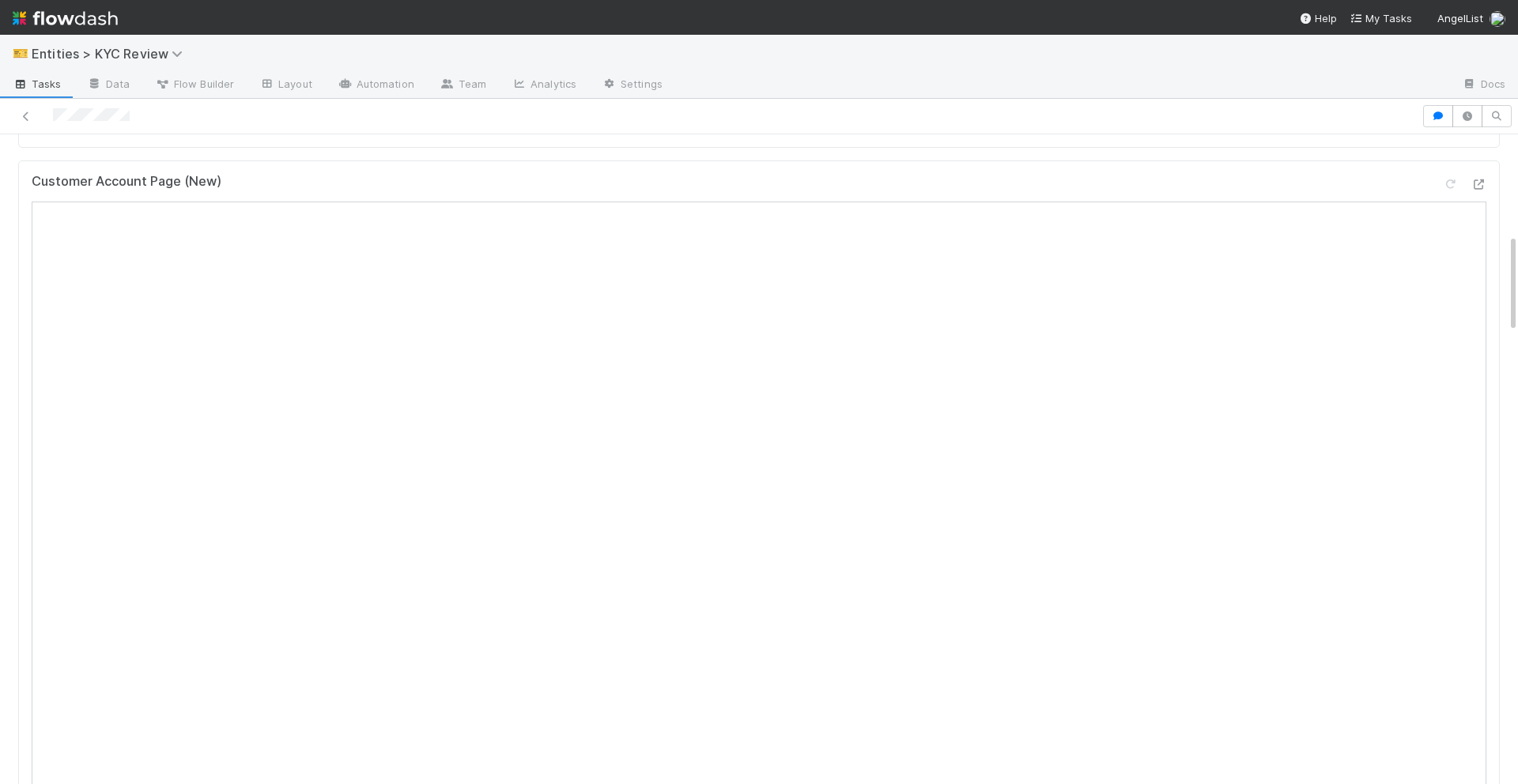
scroll to position [628, 0]
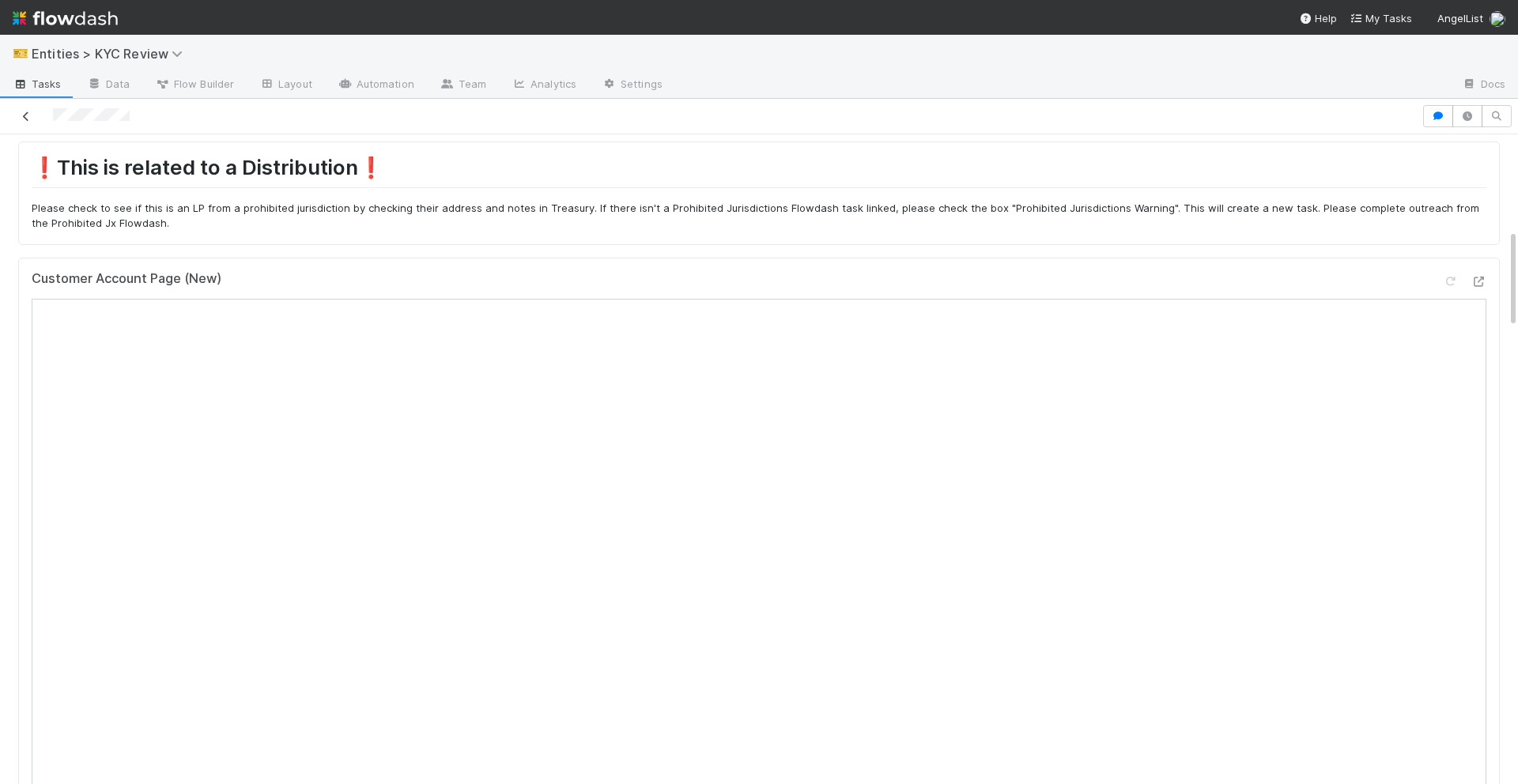
click at [23, 116] on icon at bounding box center [26, 117] width 16 height 10
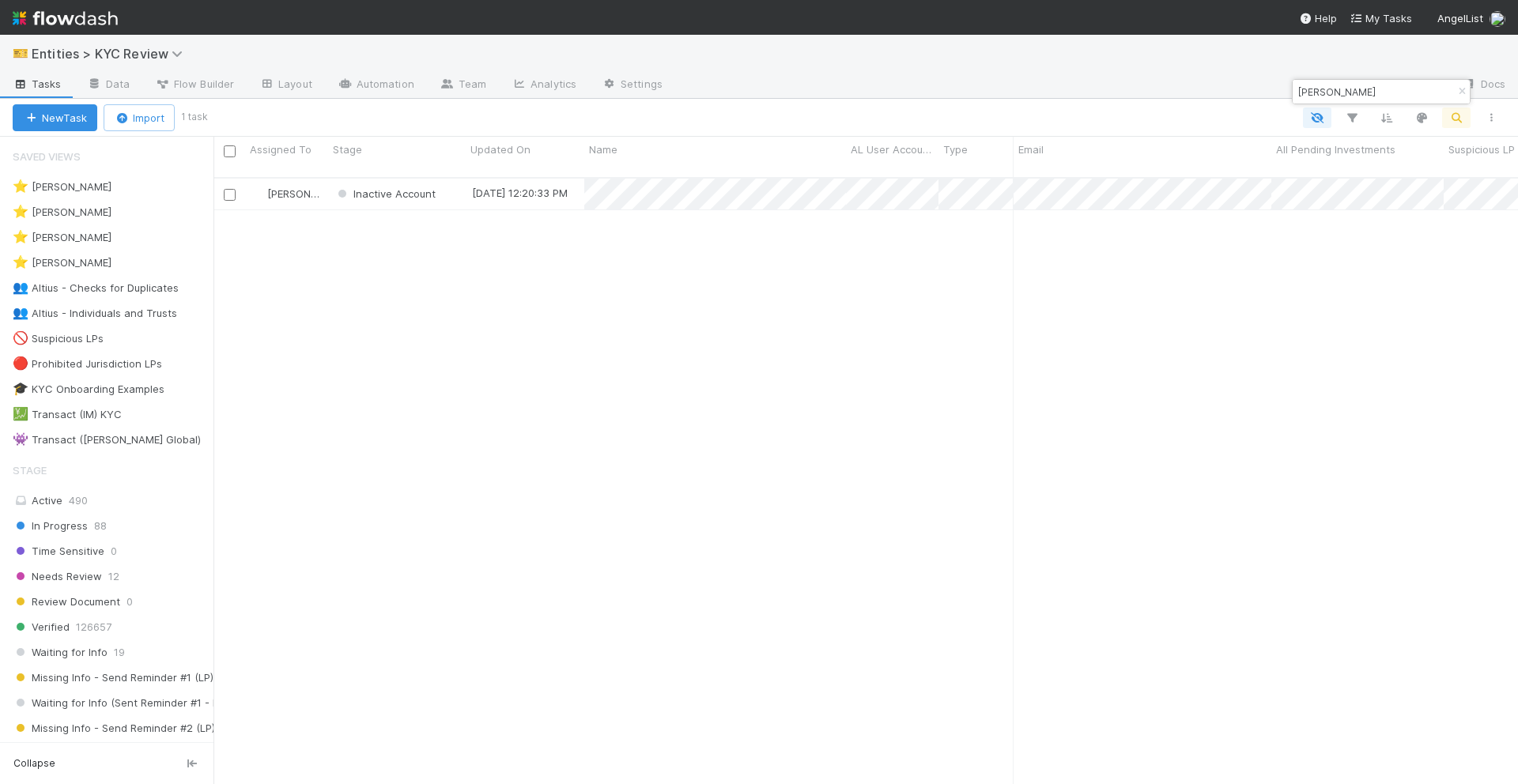
scroll to position [620, 1305]
click at [1323, 90] on input "[PERSON_NAME]" at bounding box center [1374, 91] width 159 height 19
paste input "[PERSON_NAME] Aslambekovich [PERSON_NAME]"
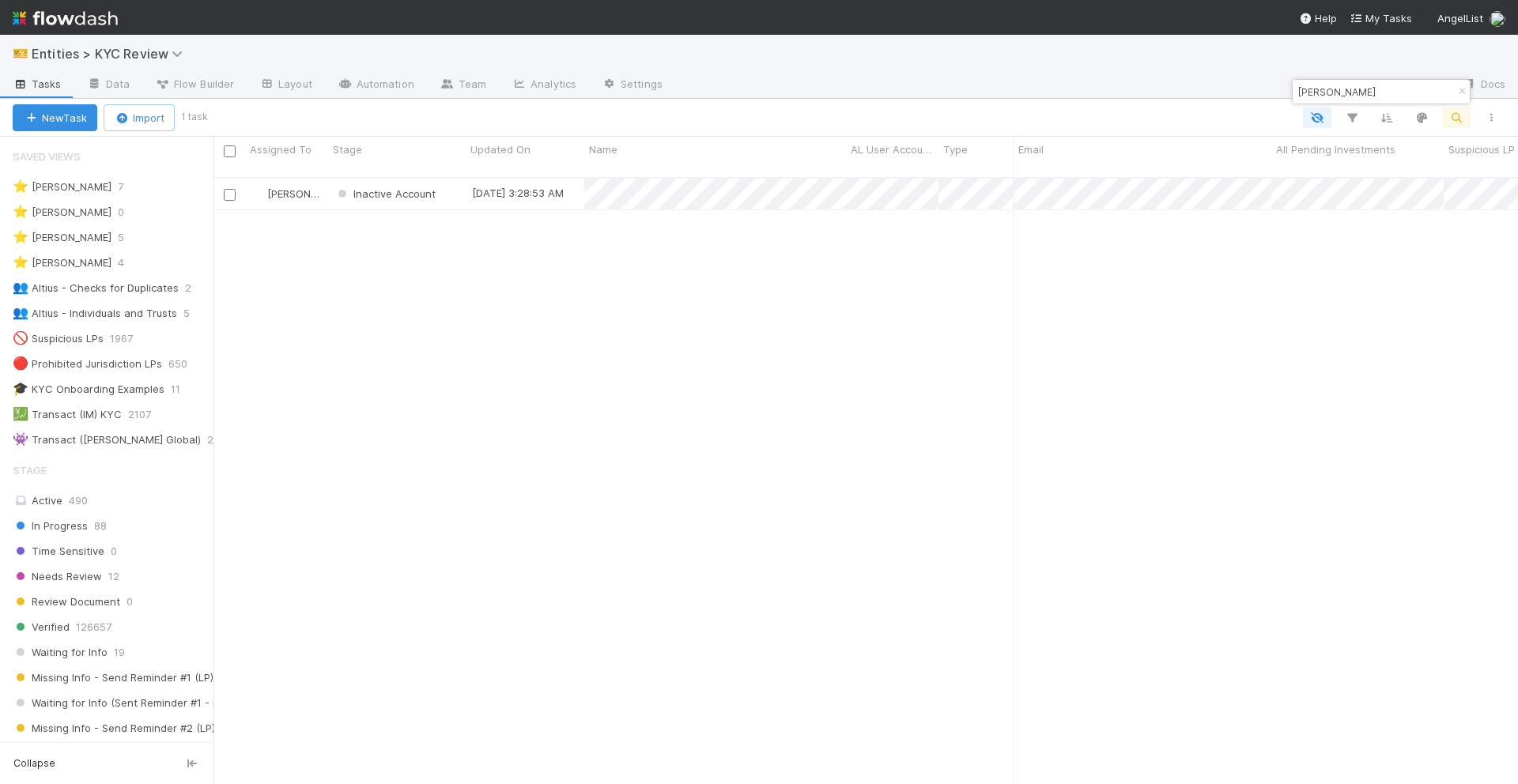
type input "[PERSON_NAME]"
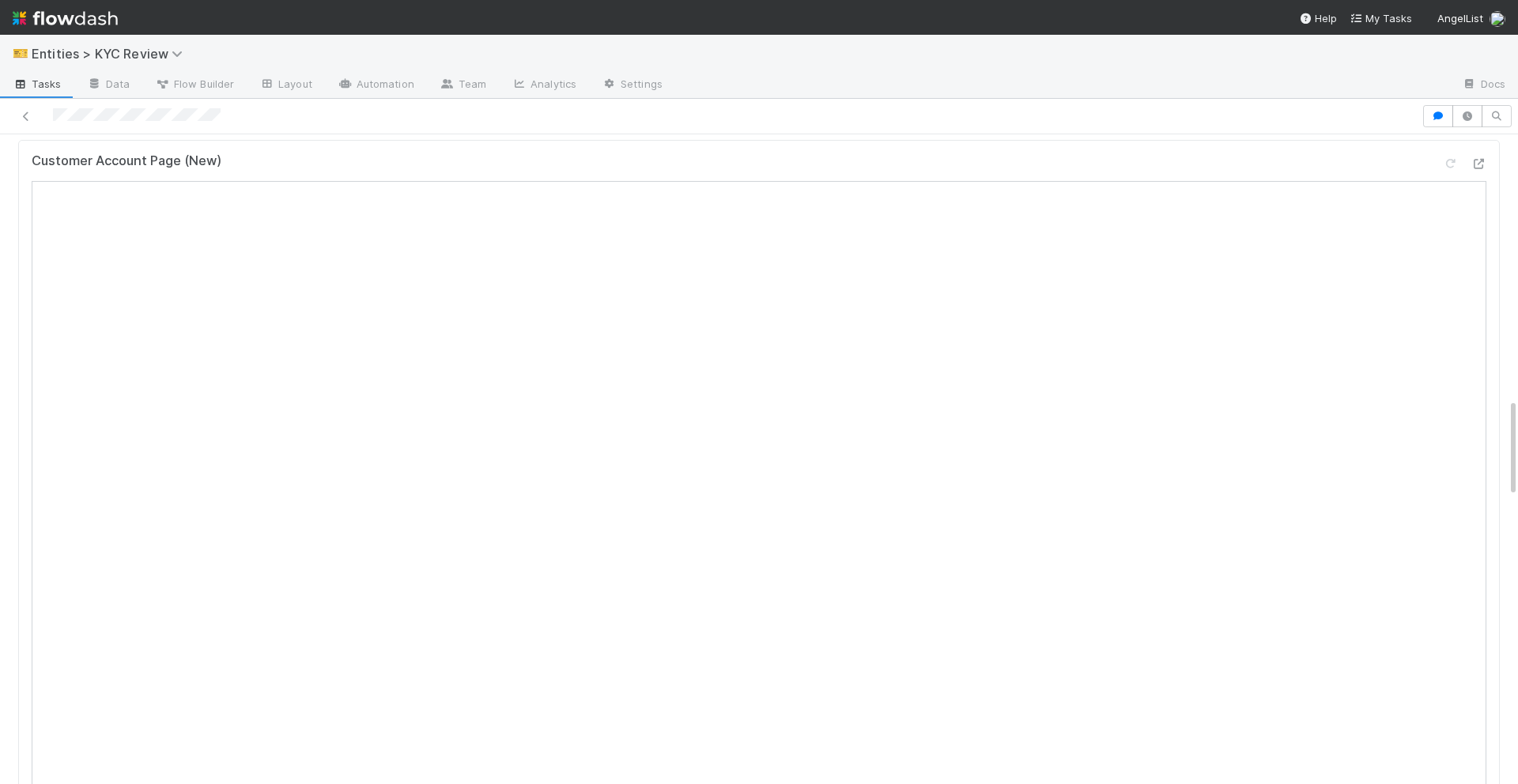
scroll to position [279, 0]
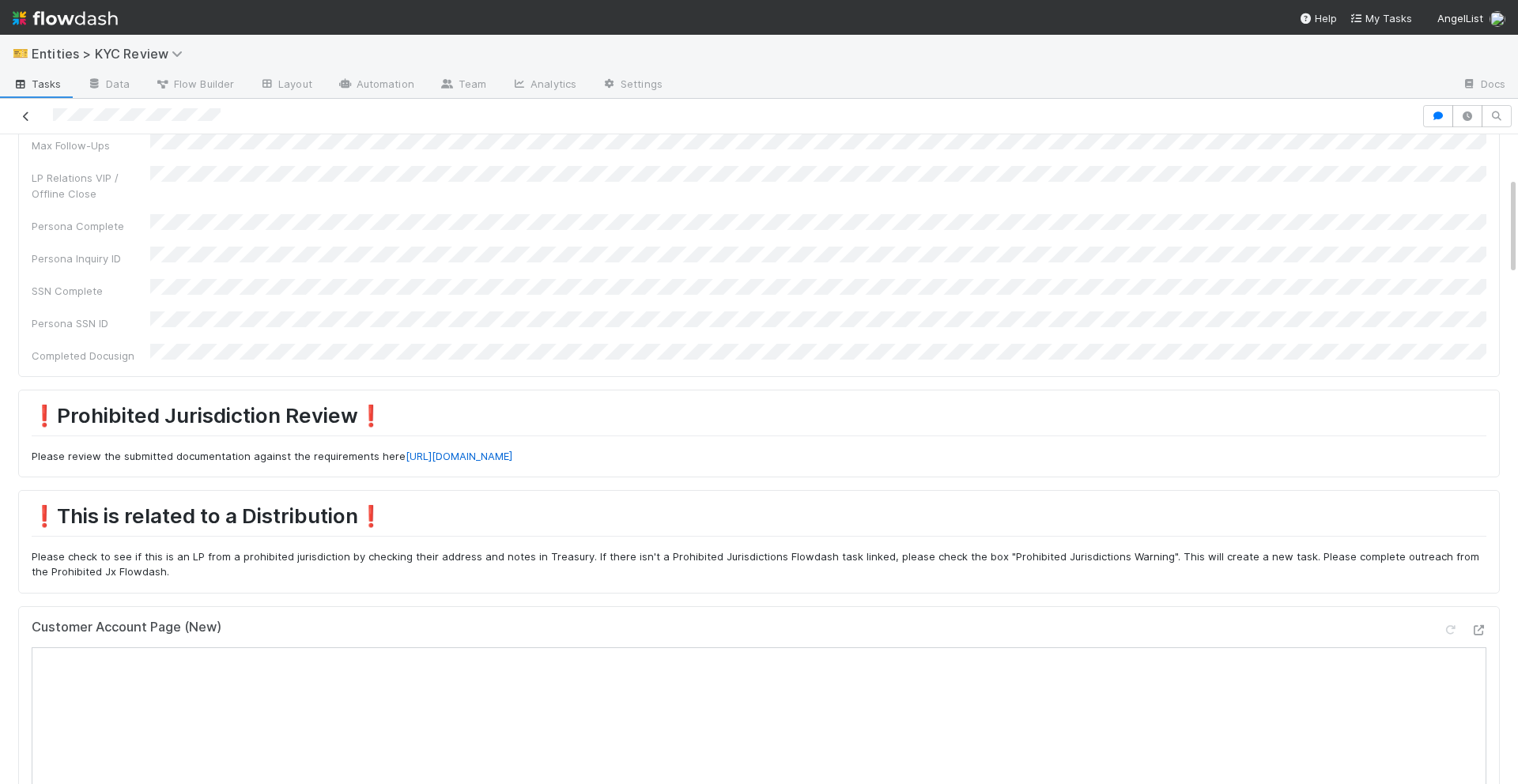
click at [22, 112] on icon at bounding box center [26, 117] width 16 height 10
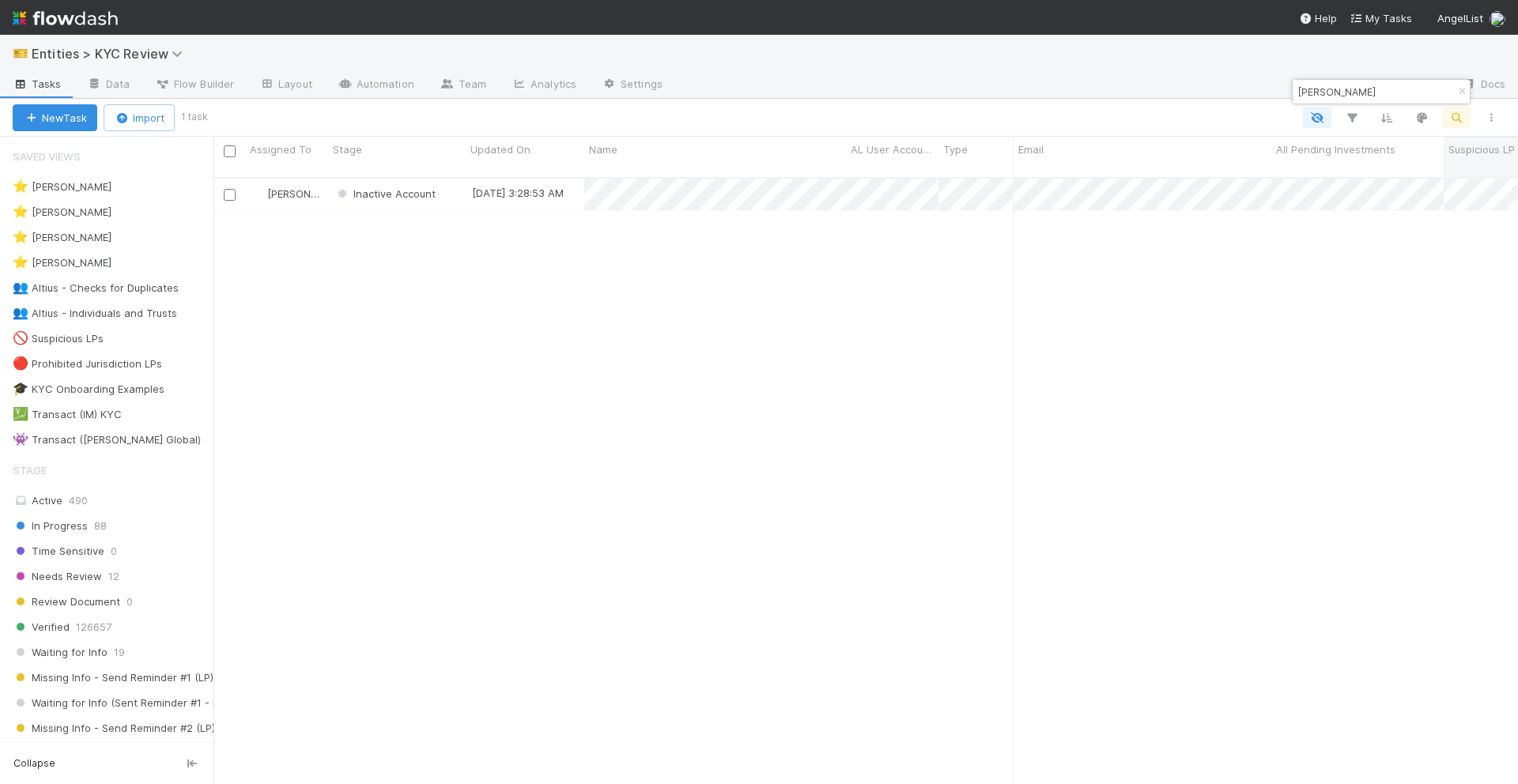
scroll to position [620, 1305]
click at [1381, 96] on input "[PERSON_NAME]" at bounding box center [1374, 91] width 159 height 19
paste input "[PERSON_NAME]"
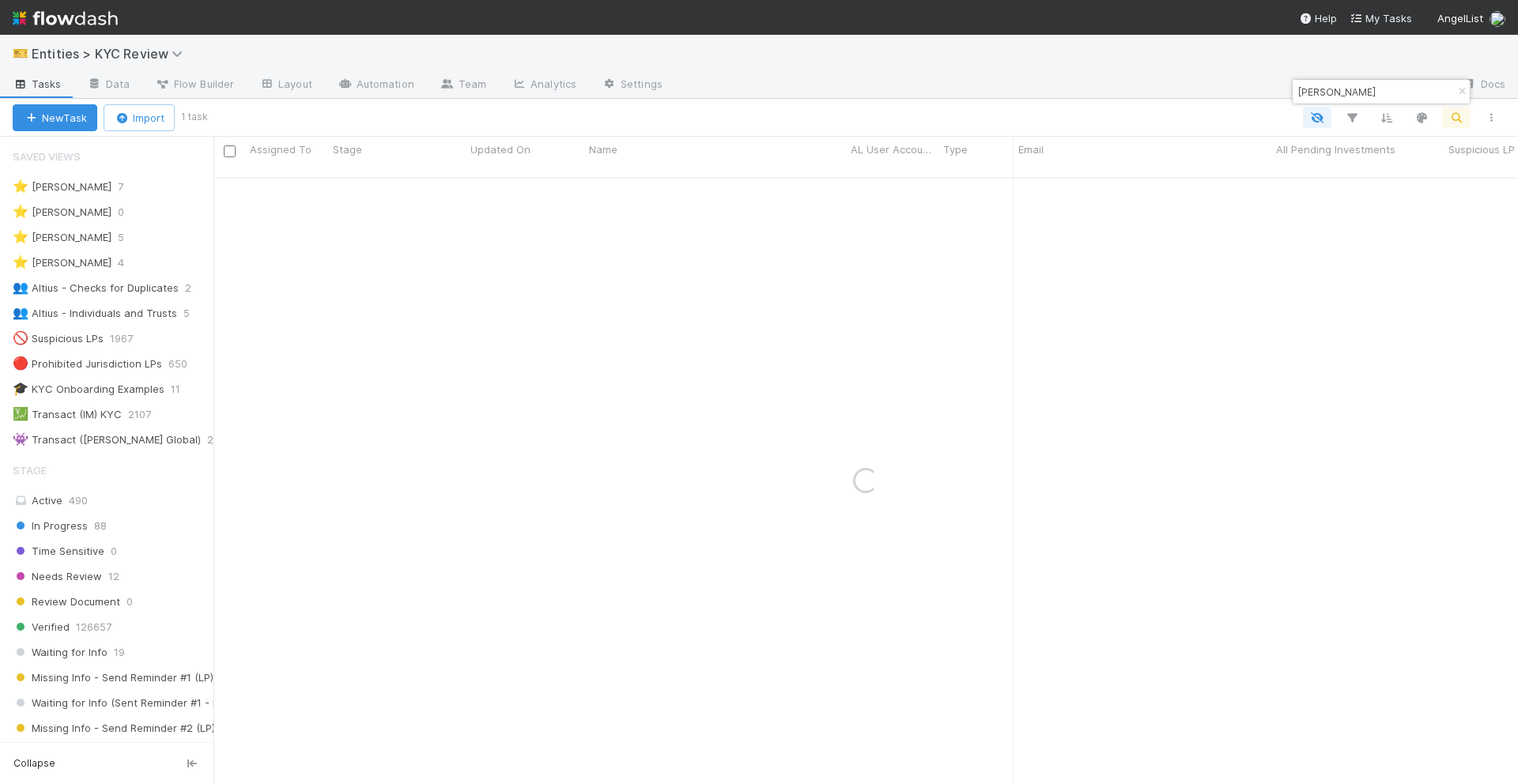
type input "[PERSON_NAME]"
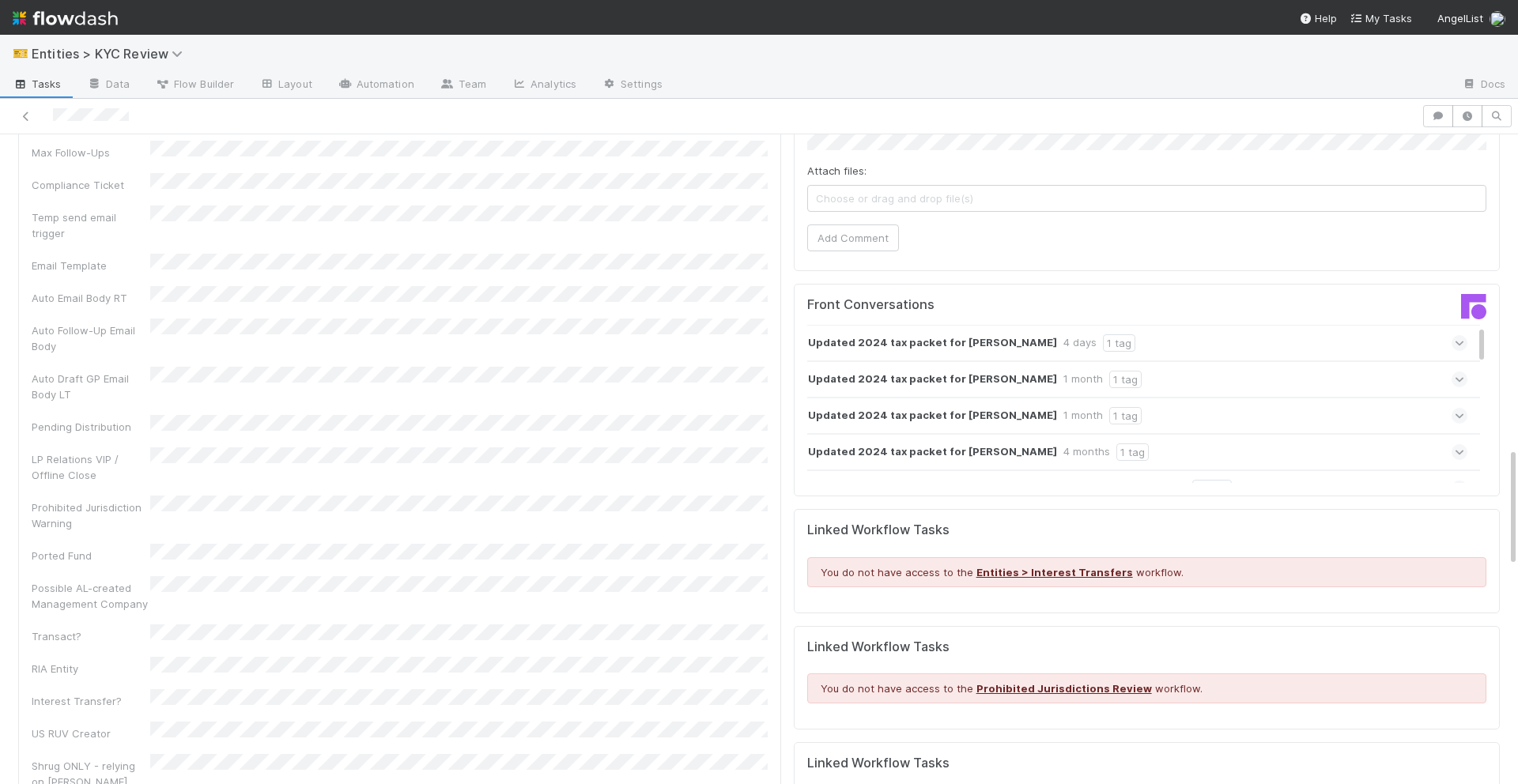
scroll to position [1724, 0]
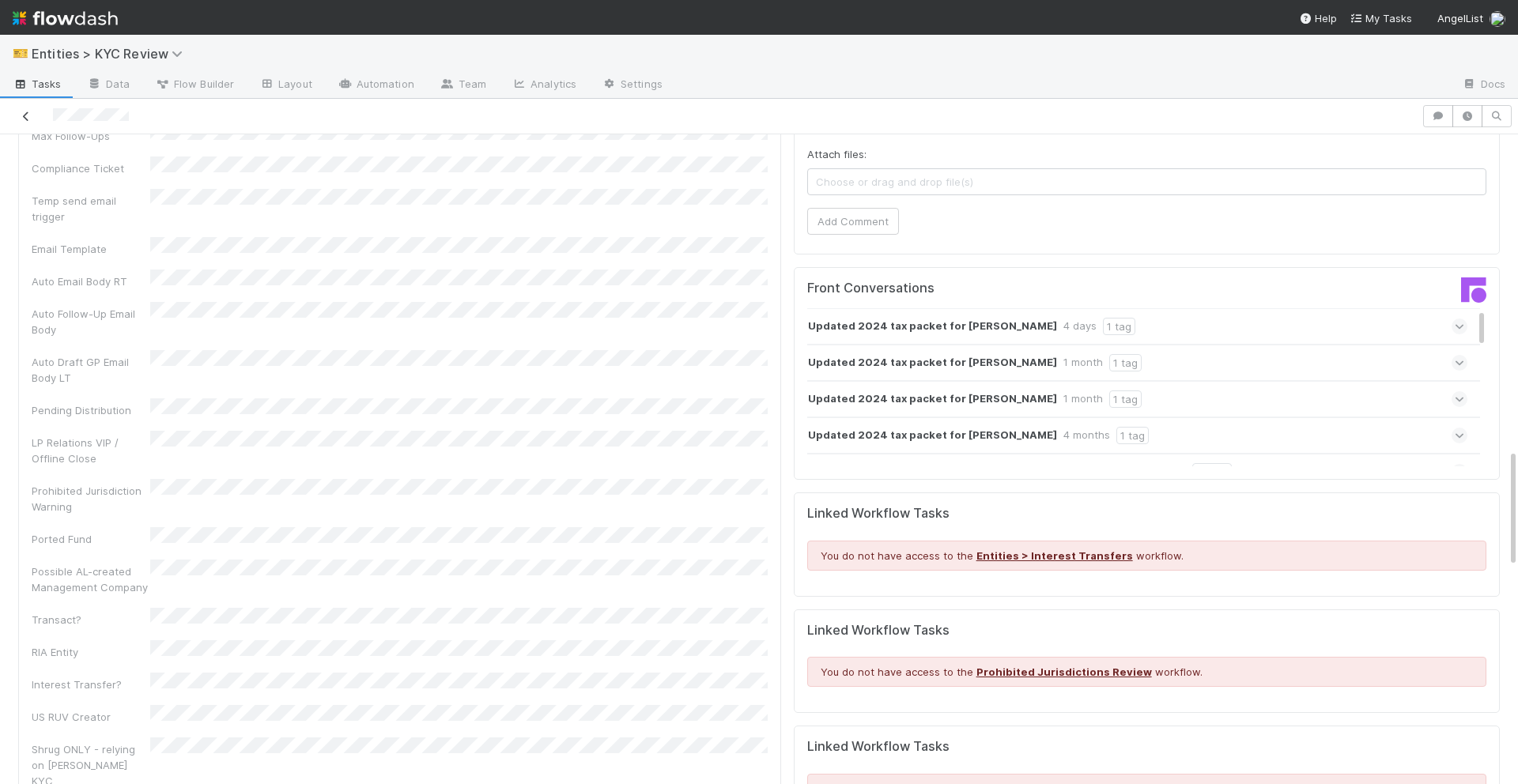
click at [28, 112] on icon at bounding box center [26, 117] width 16 height 10
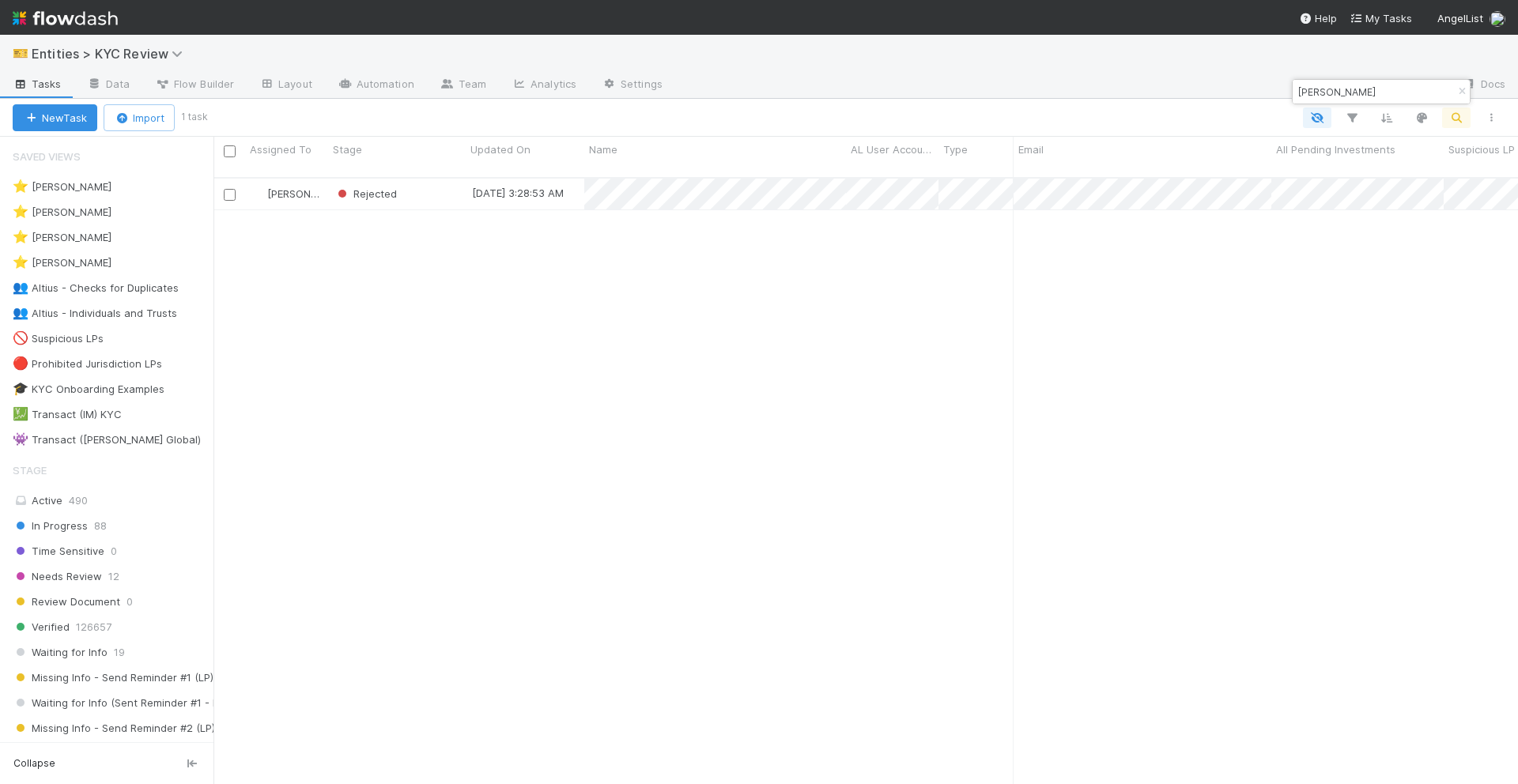
scroll to position [620, 1305]
click at [1307, 83] on input "[PERSON_NAME]" at bounding box center [1374, 91] width 159 height 19
paste input "[PERSON_NAME]"
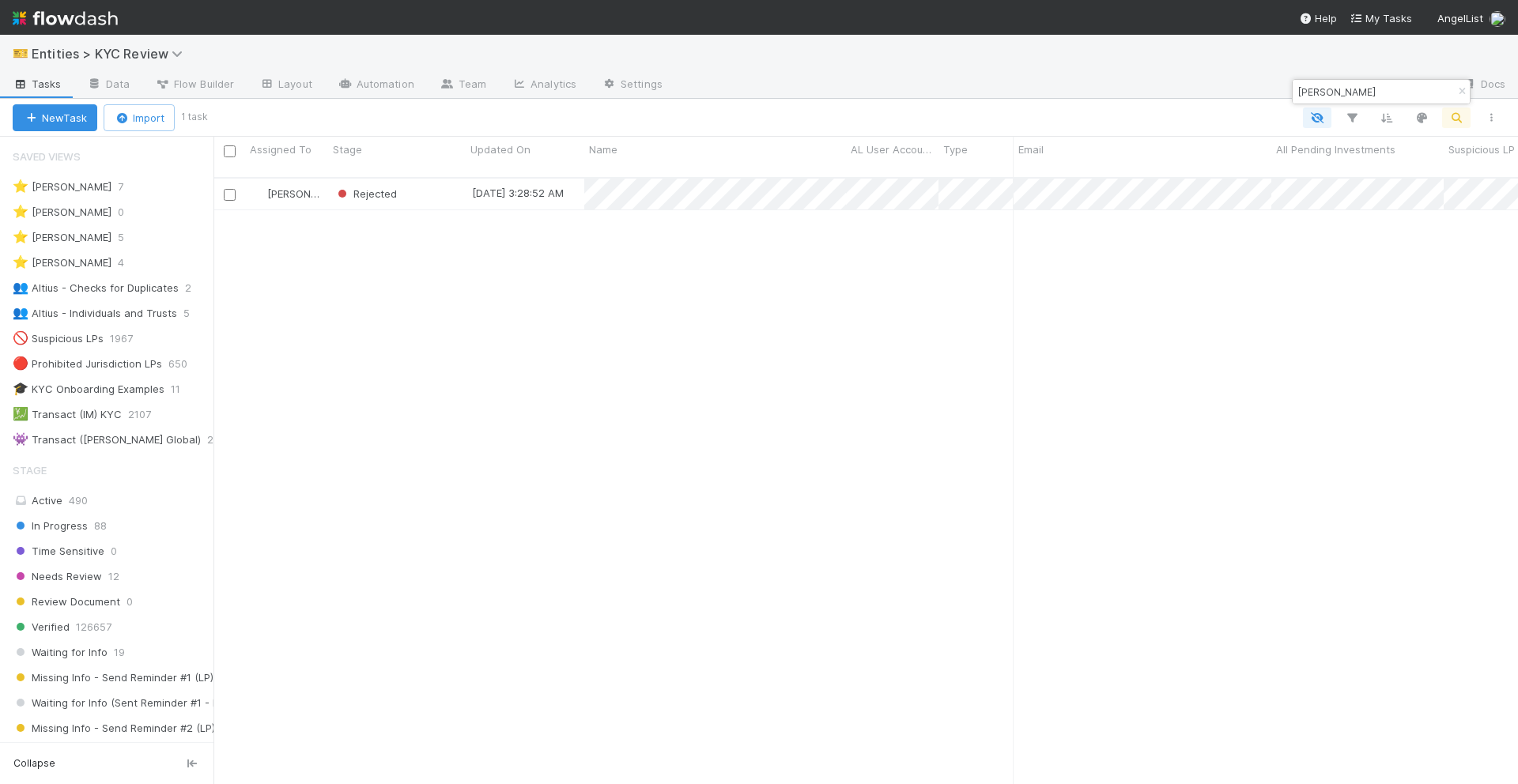
type input "[PERSON_NAME]"
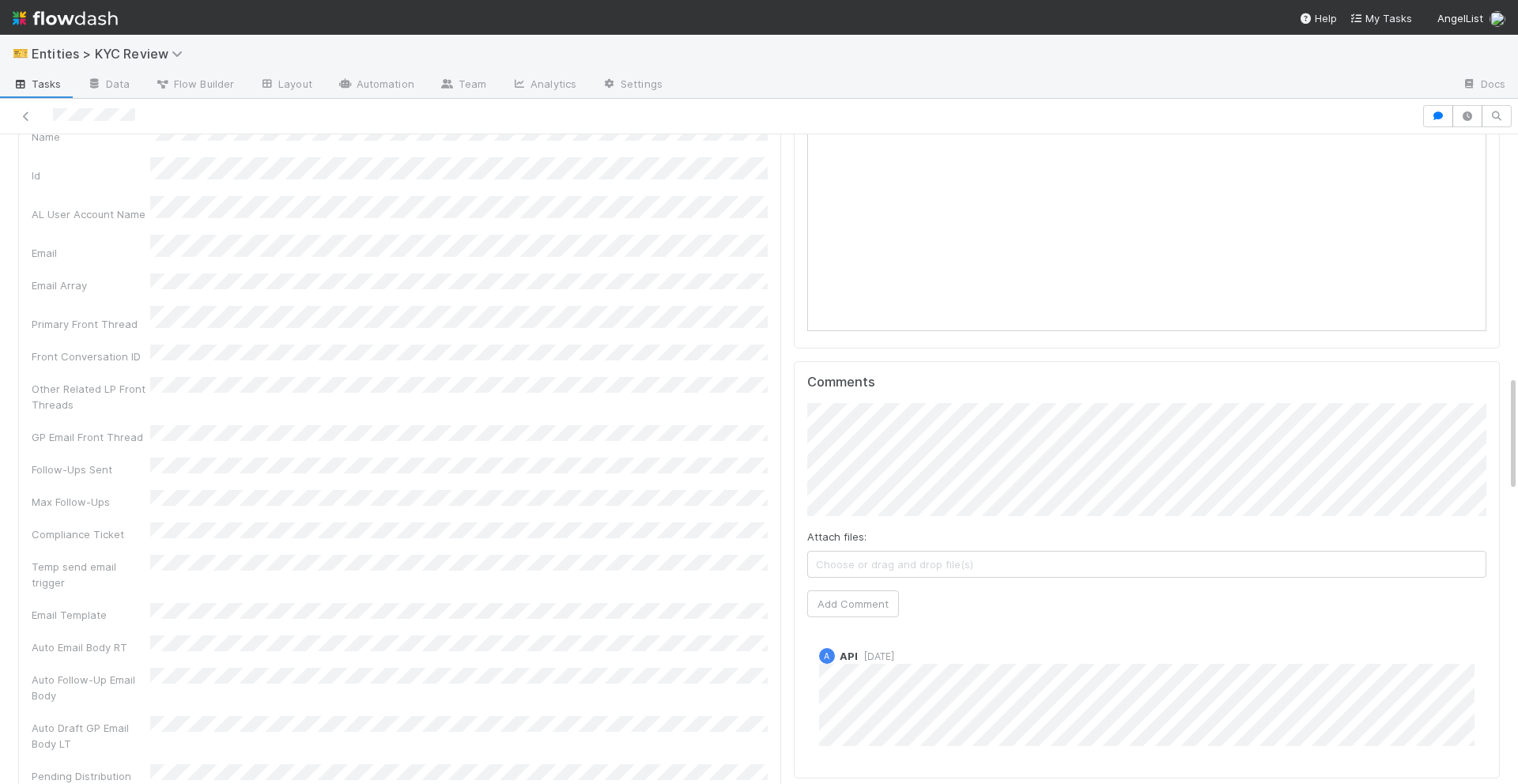
scroll to position [1358, 0]
